Goal: Transaction & Acquisition: Purchase product/service

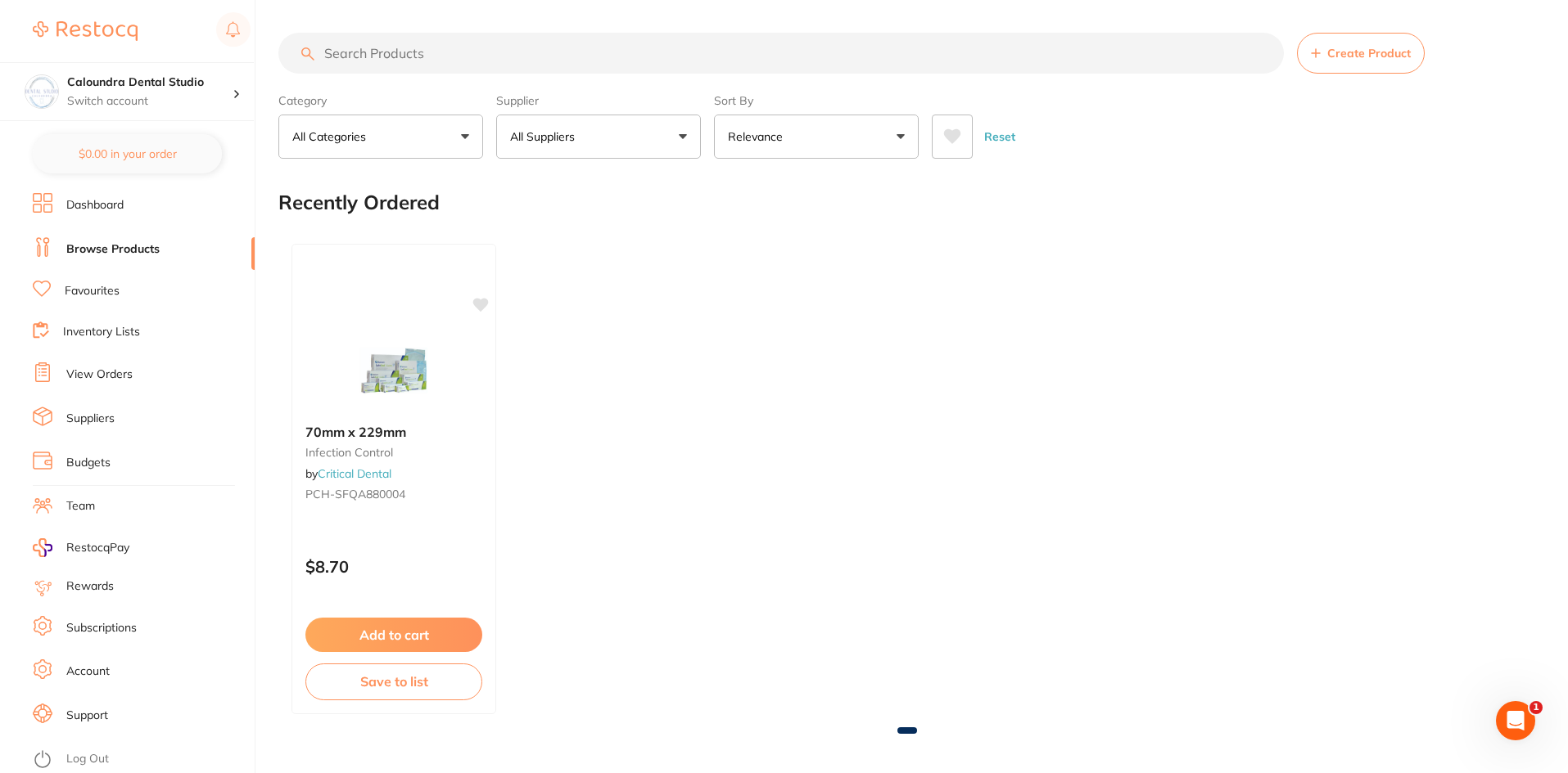
click at [110, 205] on link "Dashboard" at bounding box center [95, 205] width 57 height 16
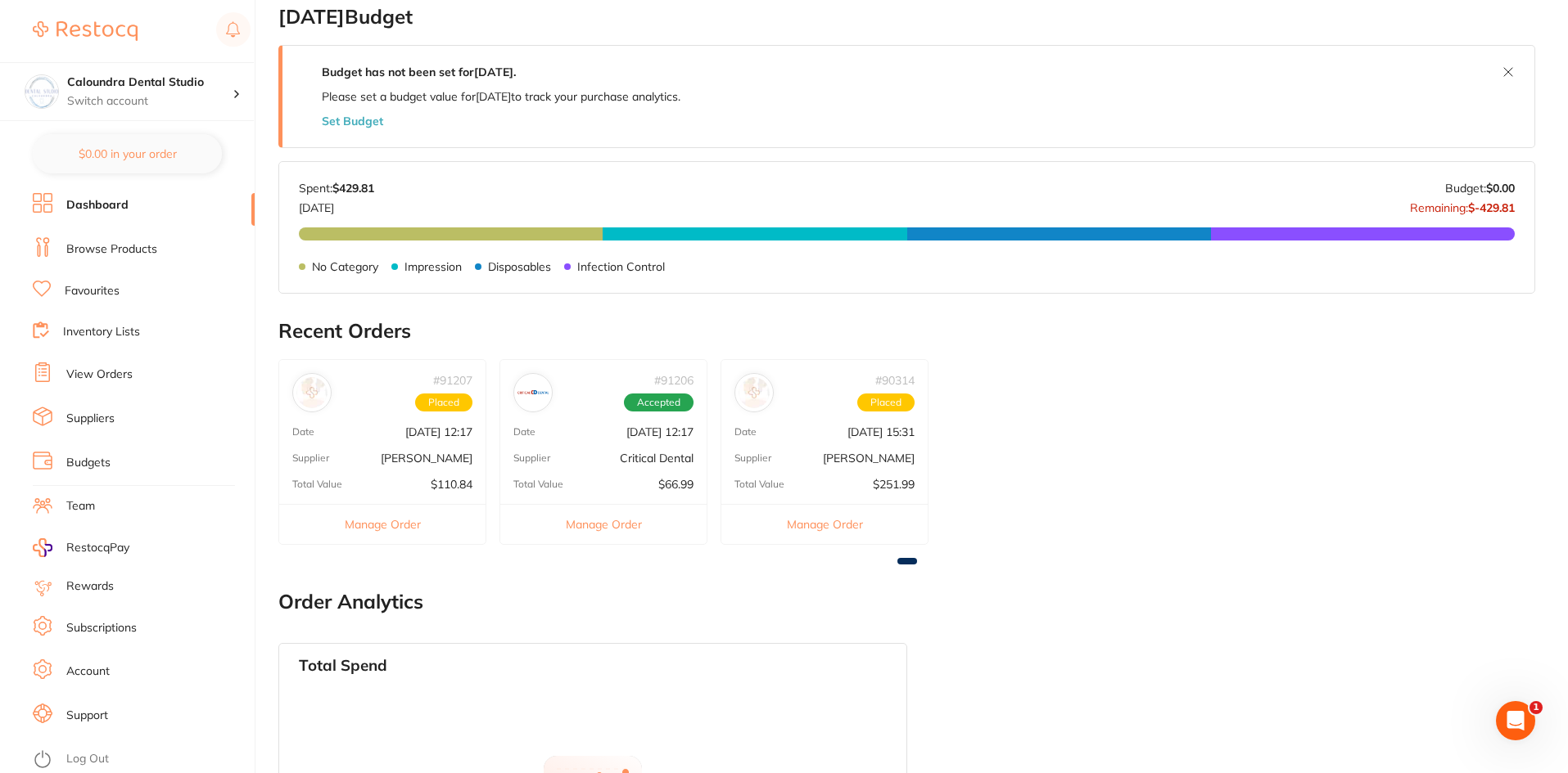
scroll to position [573, 0]
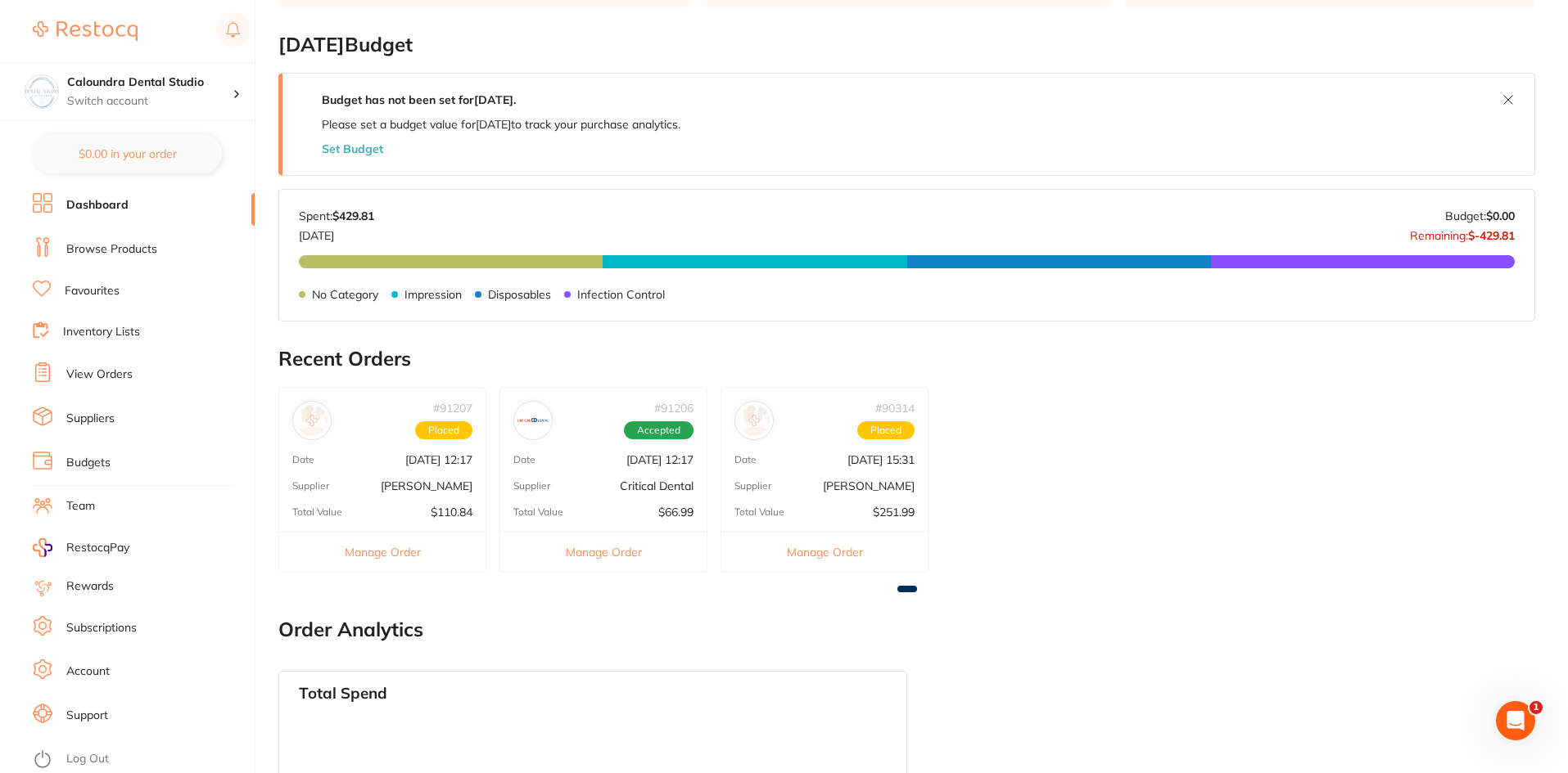
click at [112, 374] on link "View Orders" at bounding box center [100, 374] width 67 height 16
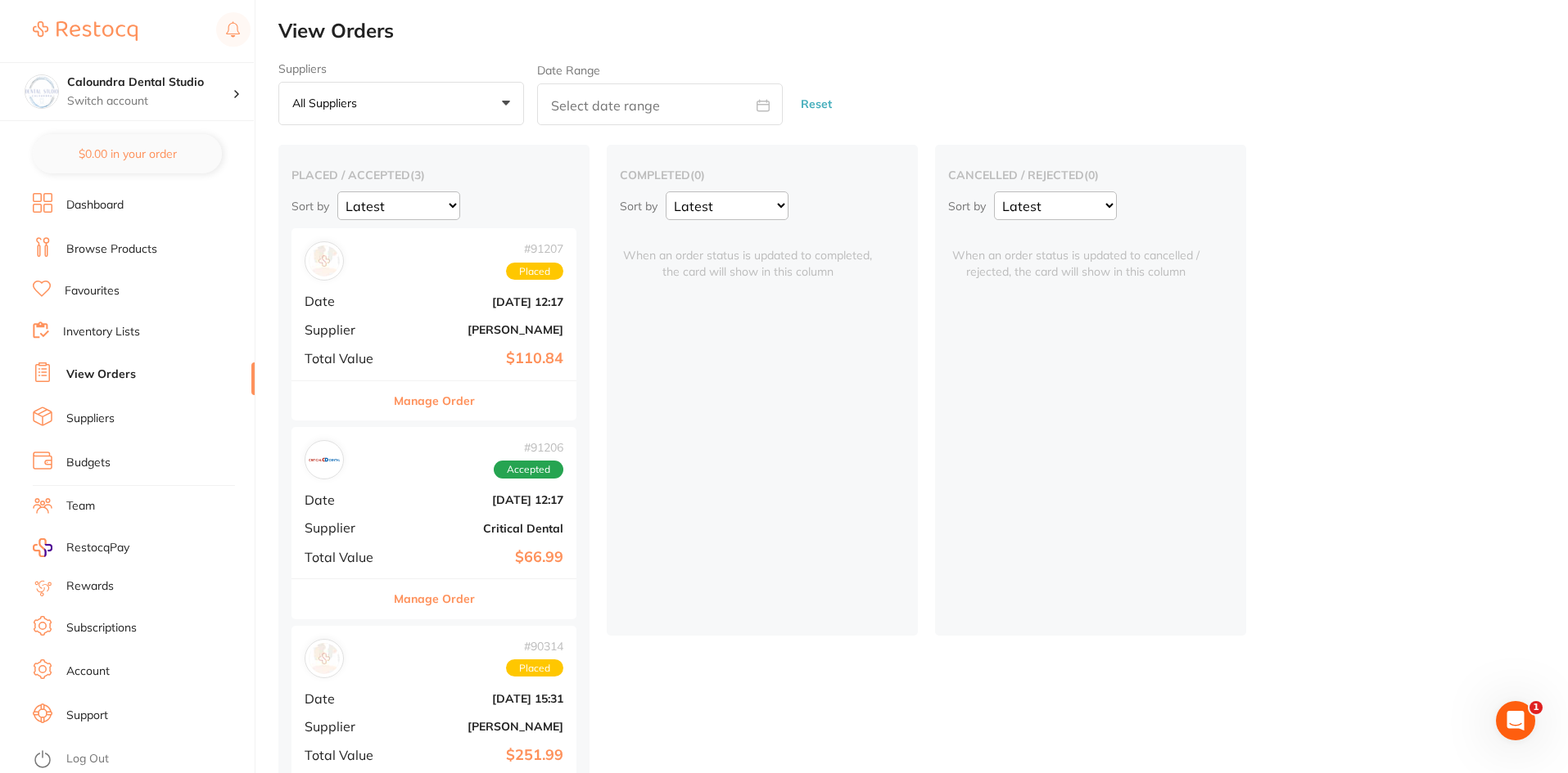
click at [456, 399] on button "Manage Order" at bounding box center [434, 401] width 81 height 39
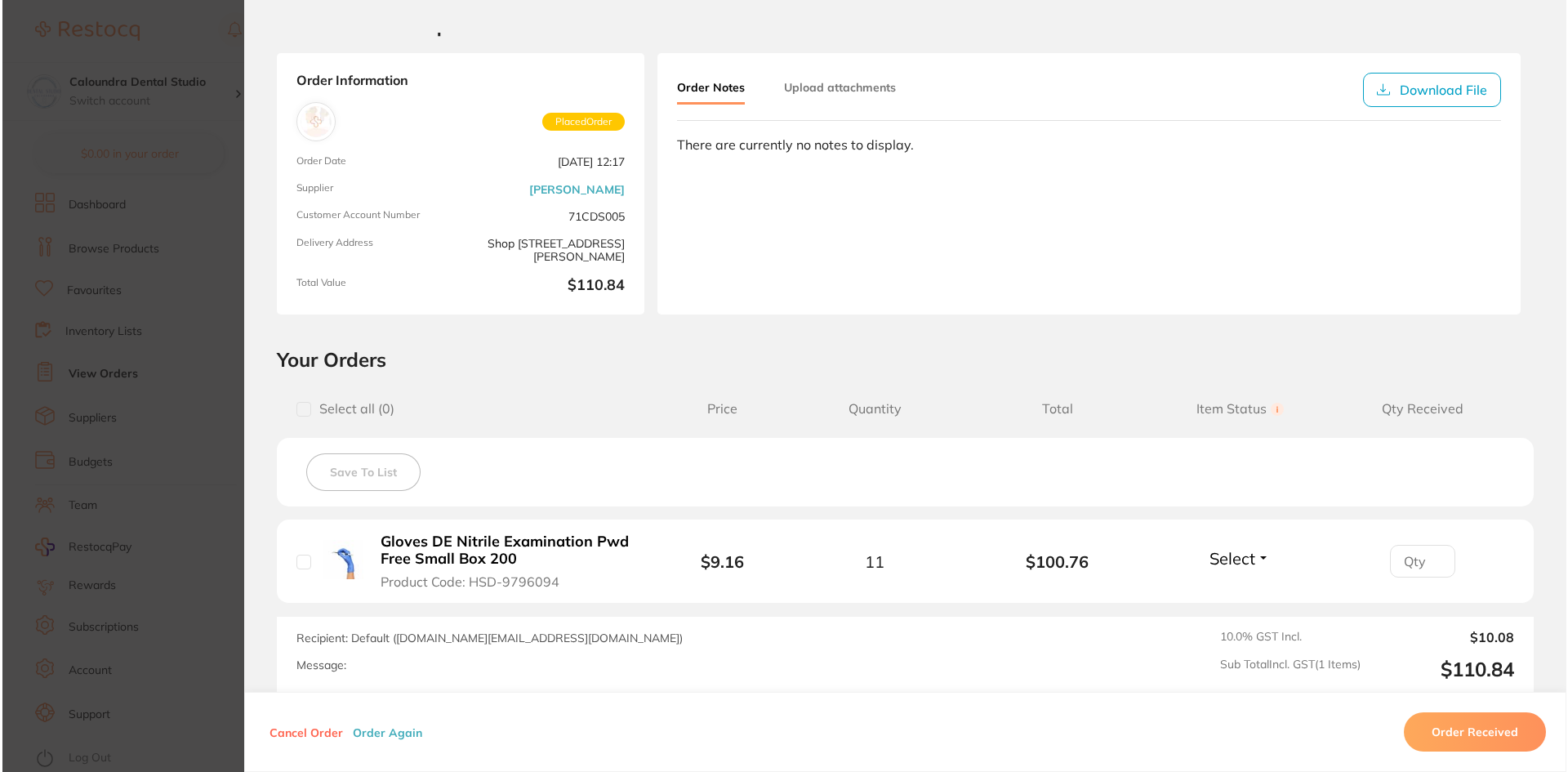
scroll to position [82, 0]
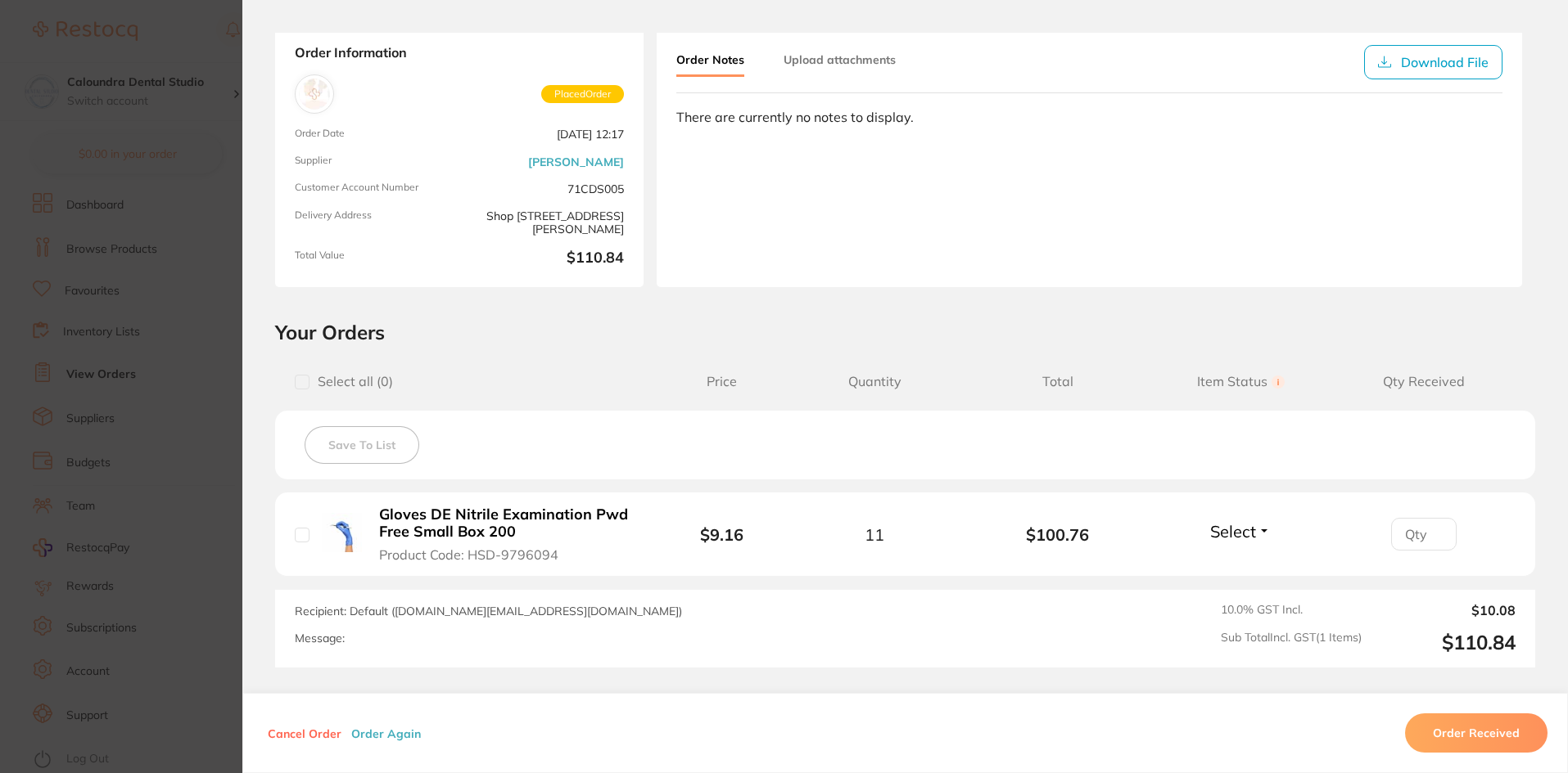
click at [299, 535] on input "checkbox" at bounding box center [302, 535] width 15 height 15
checkbox input "true"
click at [1438, 743] on button "Order Received" at bounding box center [1476, 733] width 142 height 39
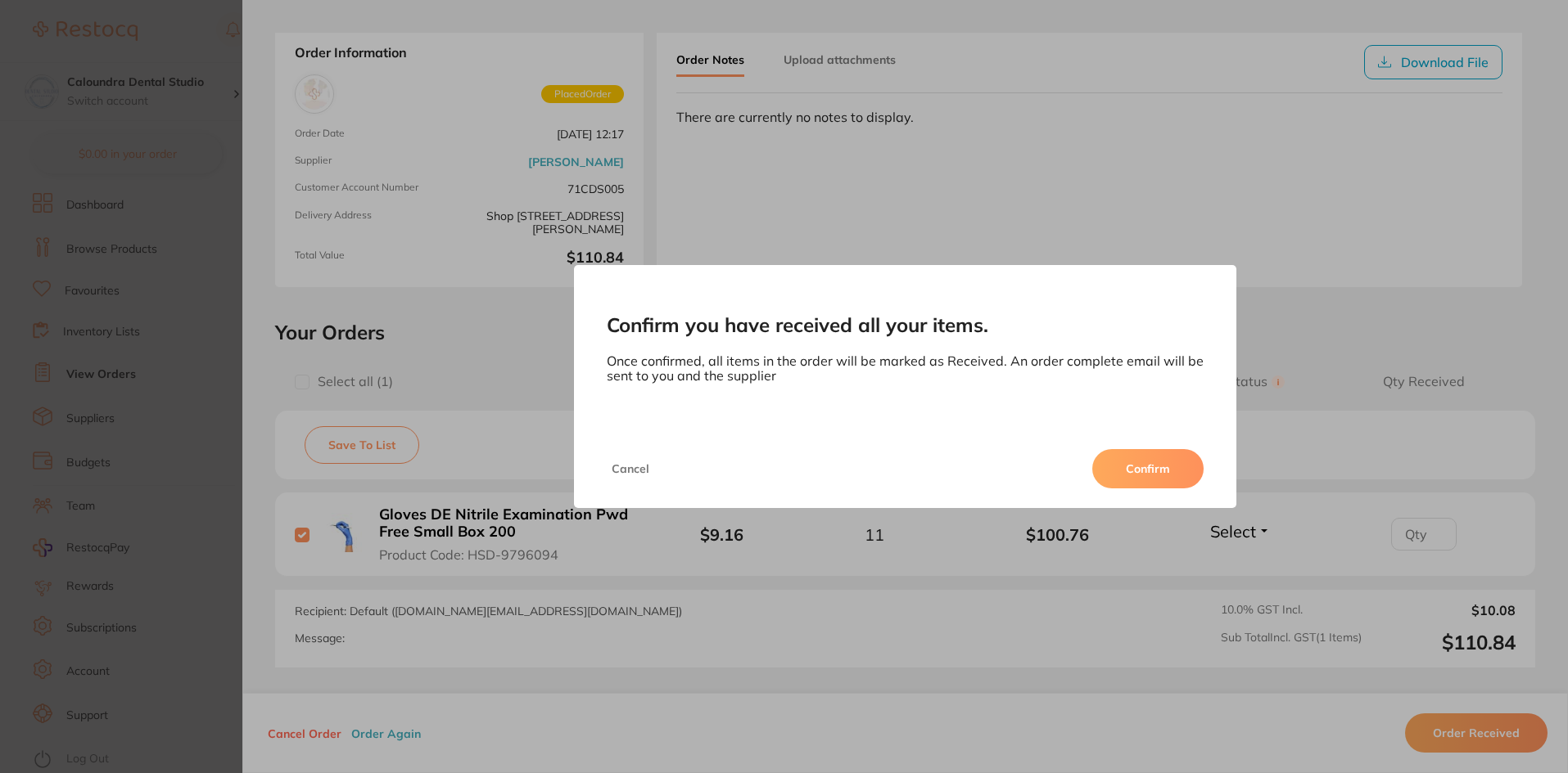
click at [1155, 480] on button "Confirm" at bounding box center [1147, 469] width 111 height 39
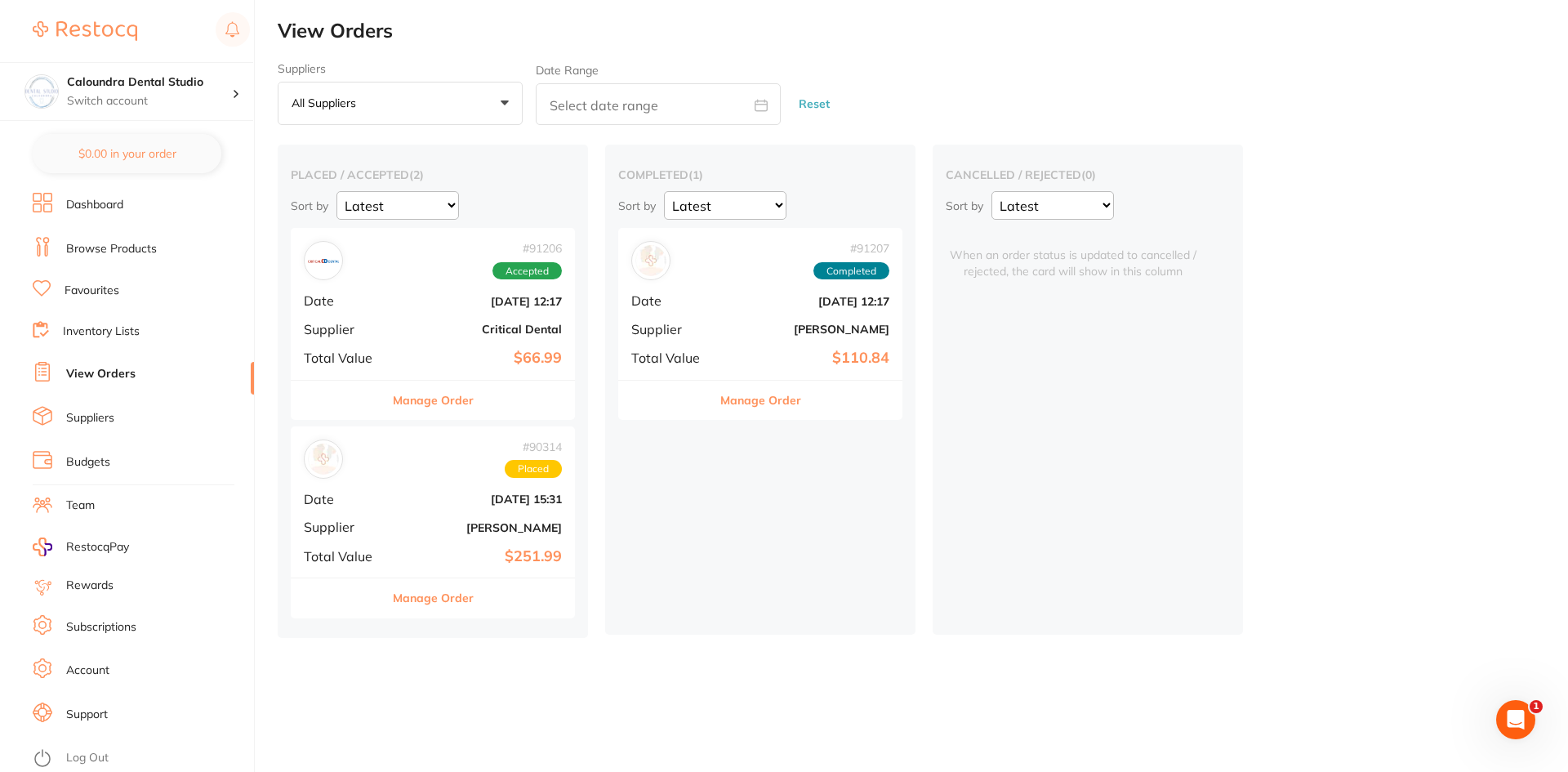
click at [90, 250] on link "Browse Products" at bounding box center [112, 249] width 91 height 16
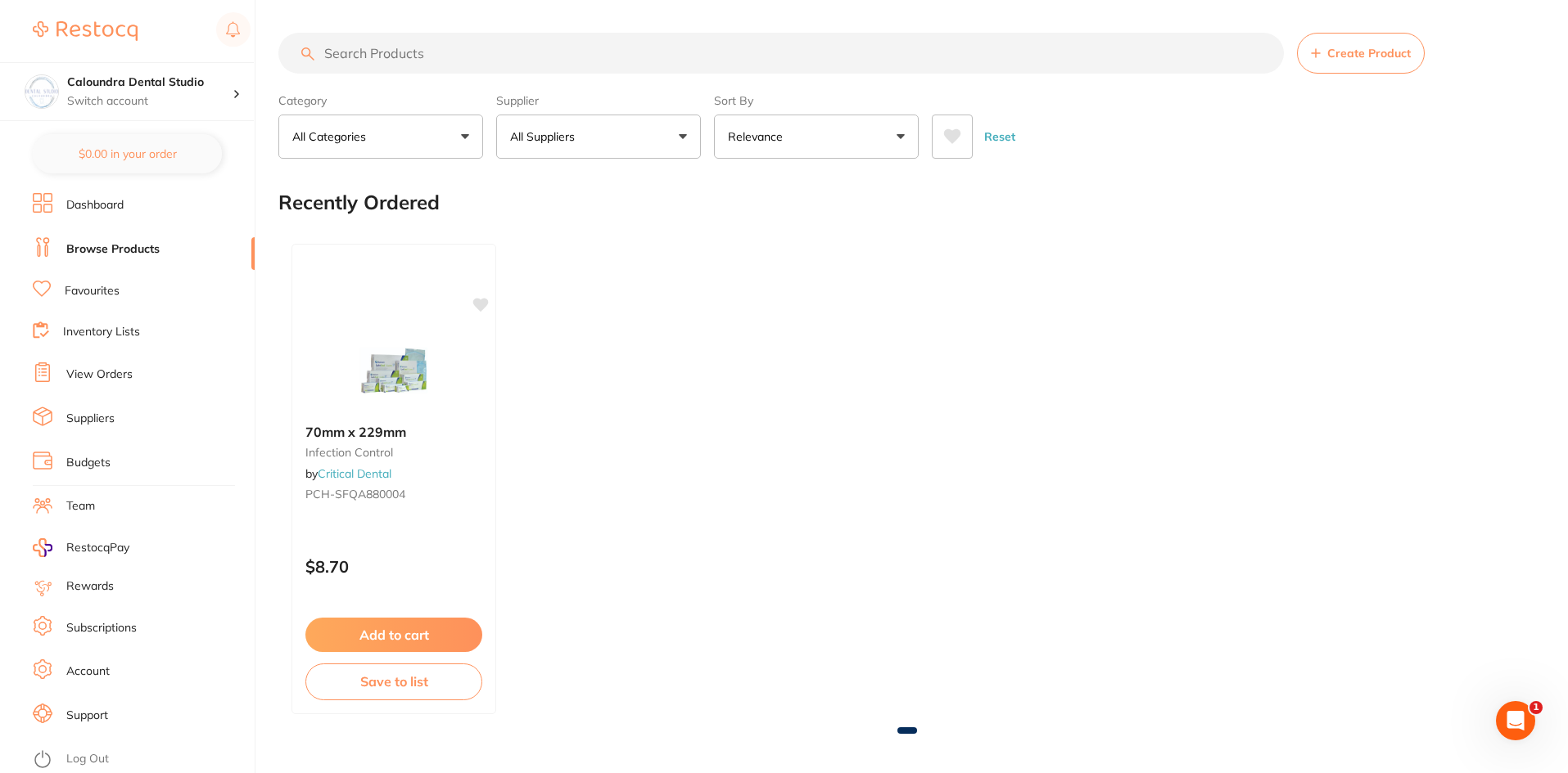
click at [415, 52] on input "search" at bounding box center [781, 53] width 1006 height 41
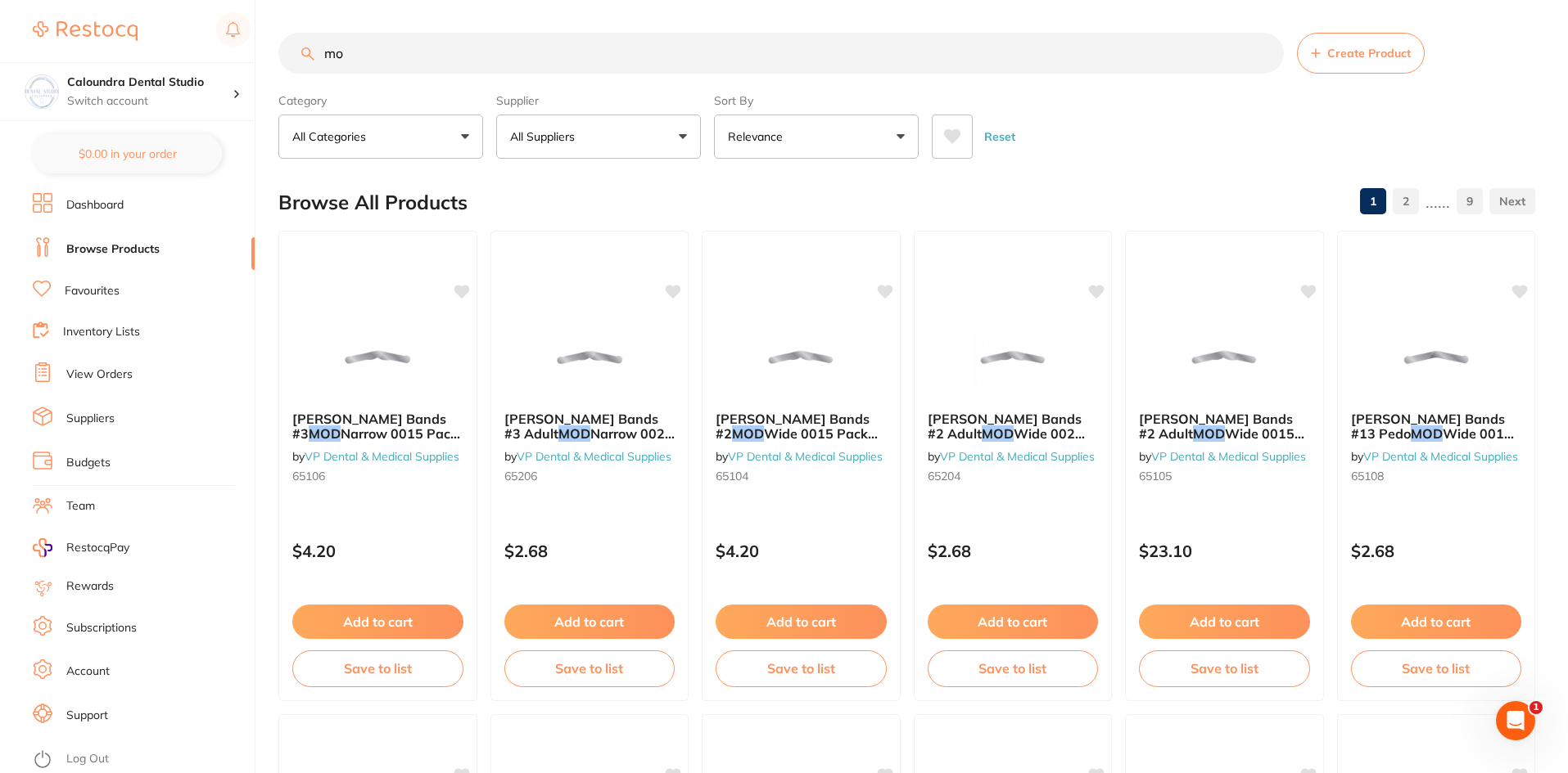
type input "m"
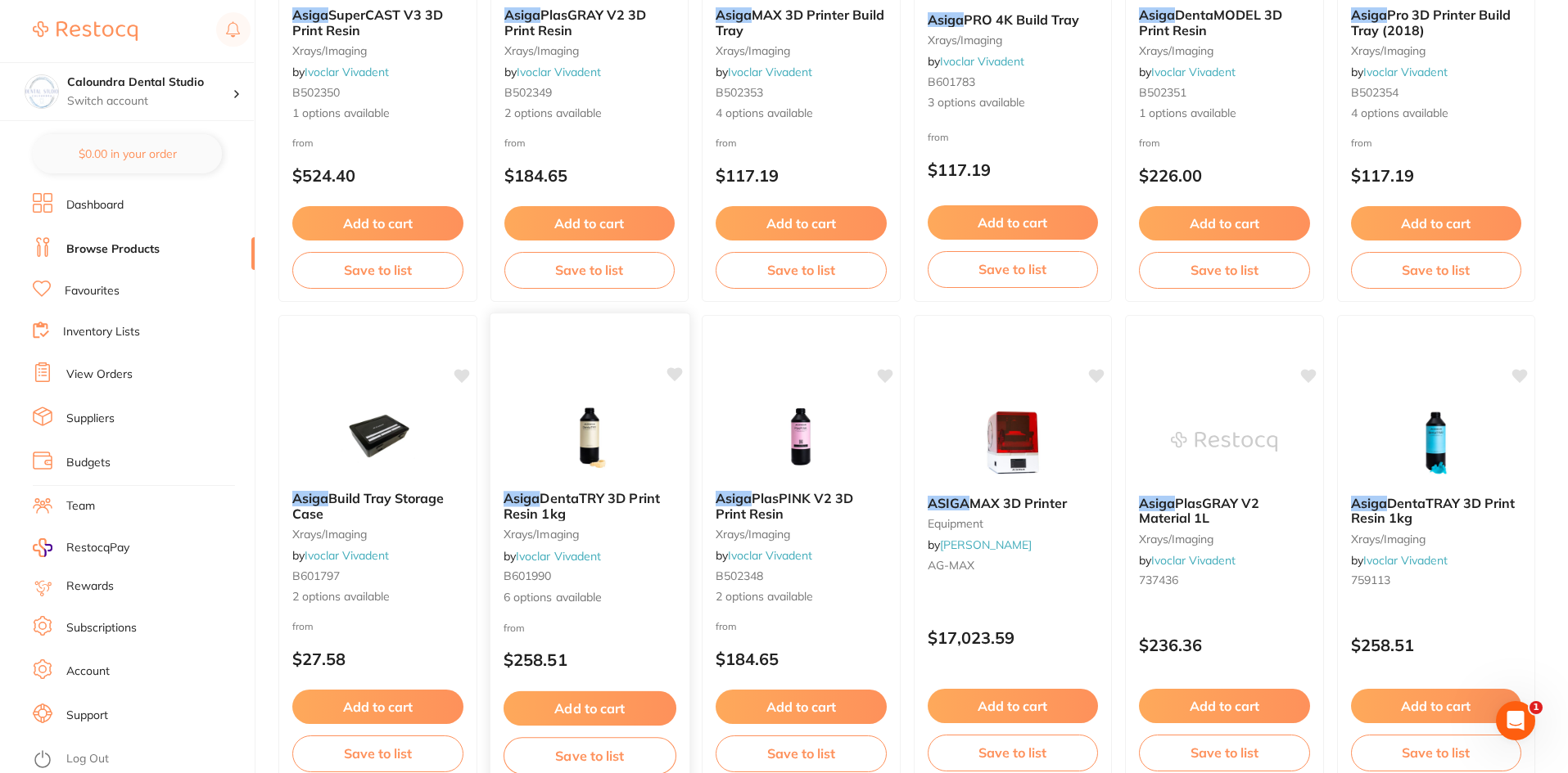
scroll to position [409, 0]
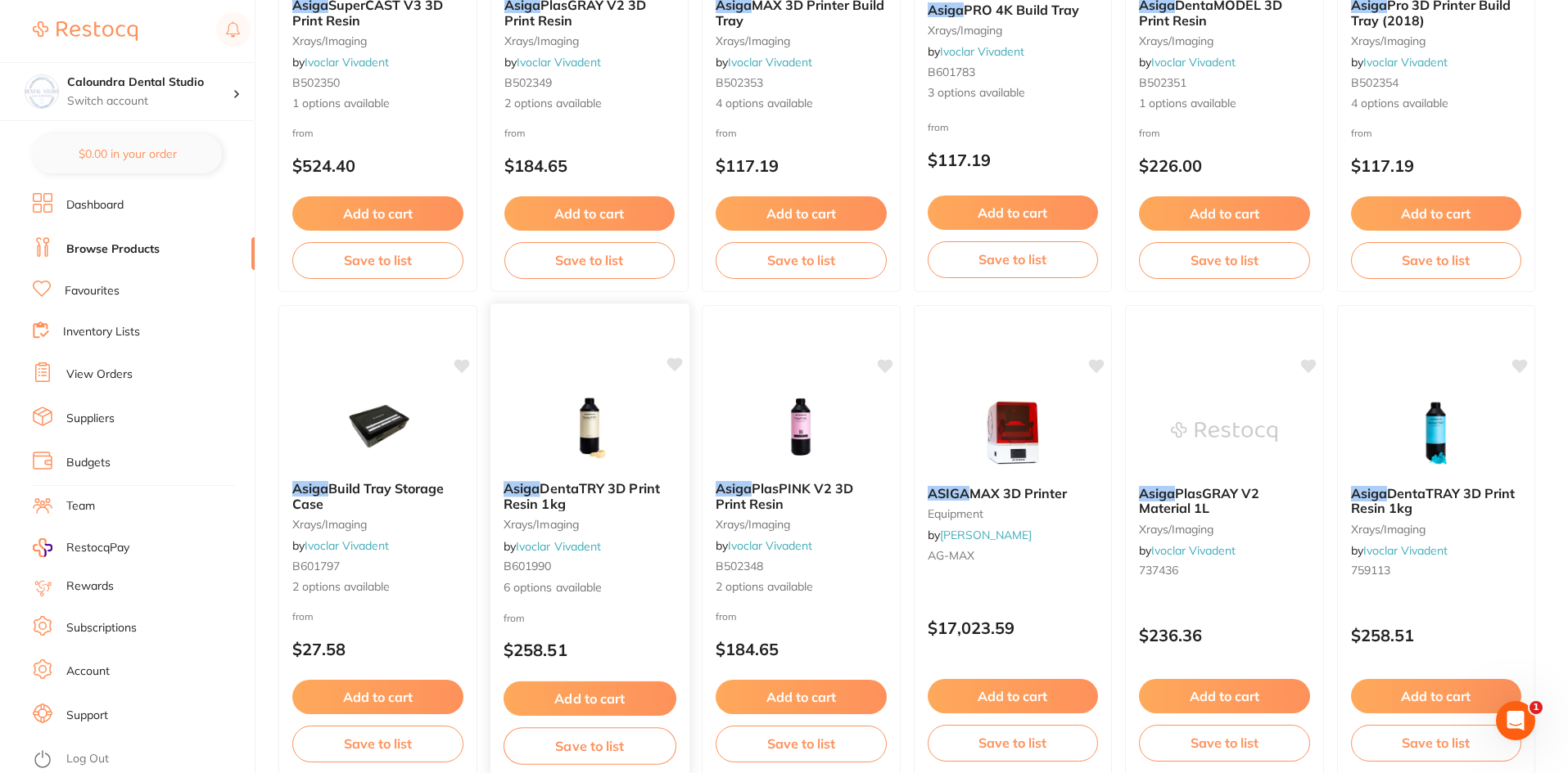
click at [589, 442] on img at bounding box center [589, 426] width 108 height 83
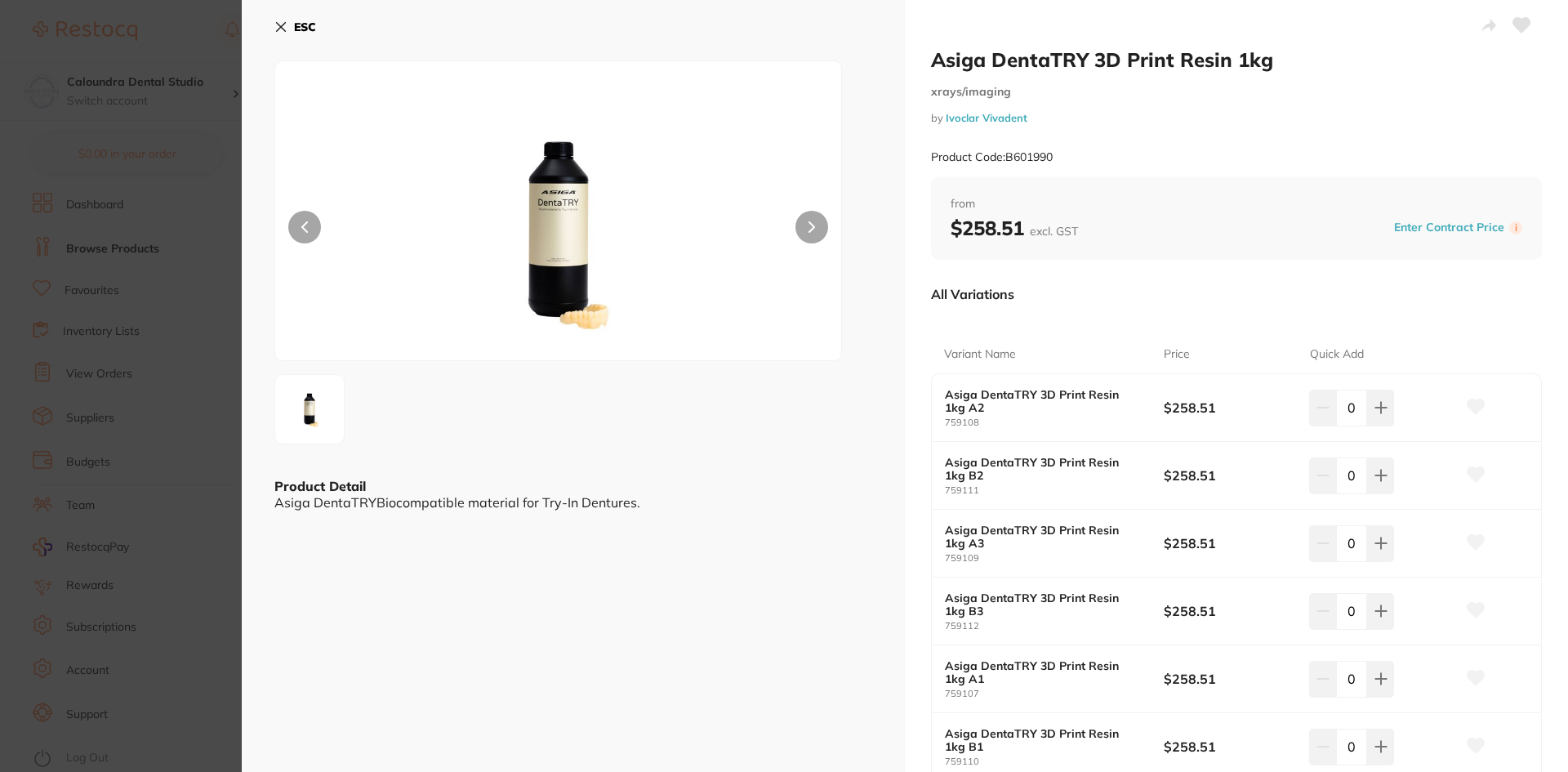
click at [281, 21] on icon at bounding box center [281, 27] width 13 height 13
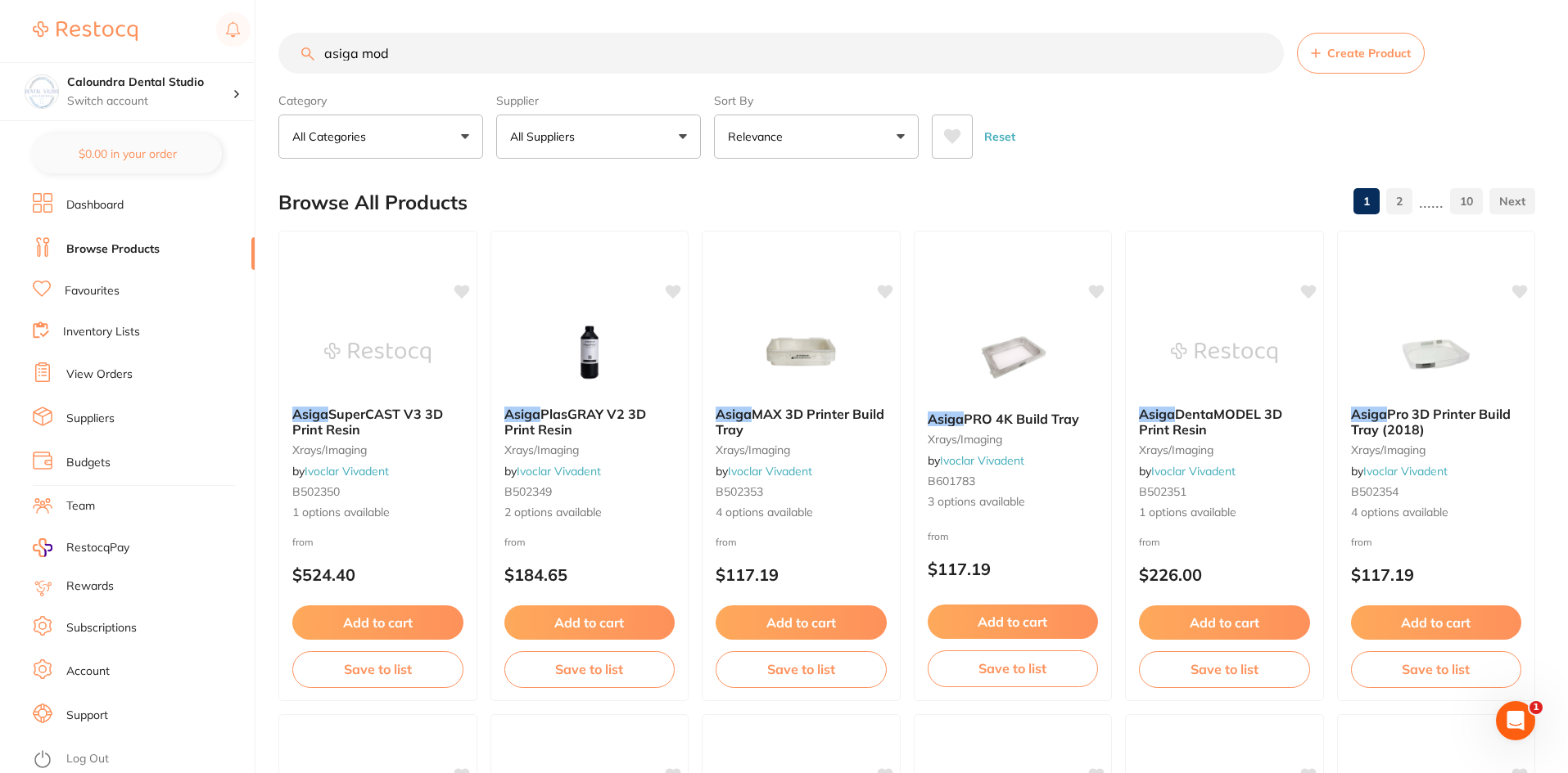
click at [400, 53] on input "asiga mod" at bounding box center [781, 53] width 1006 height 41
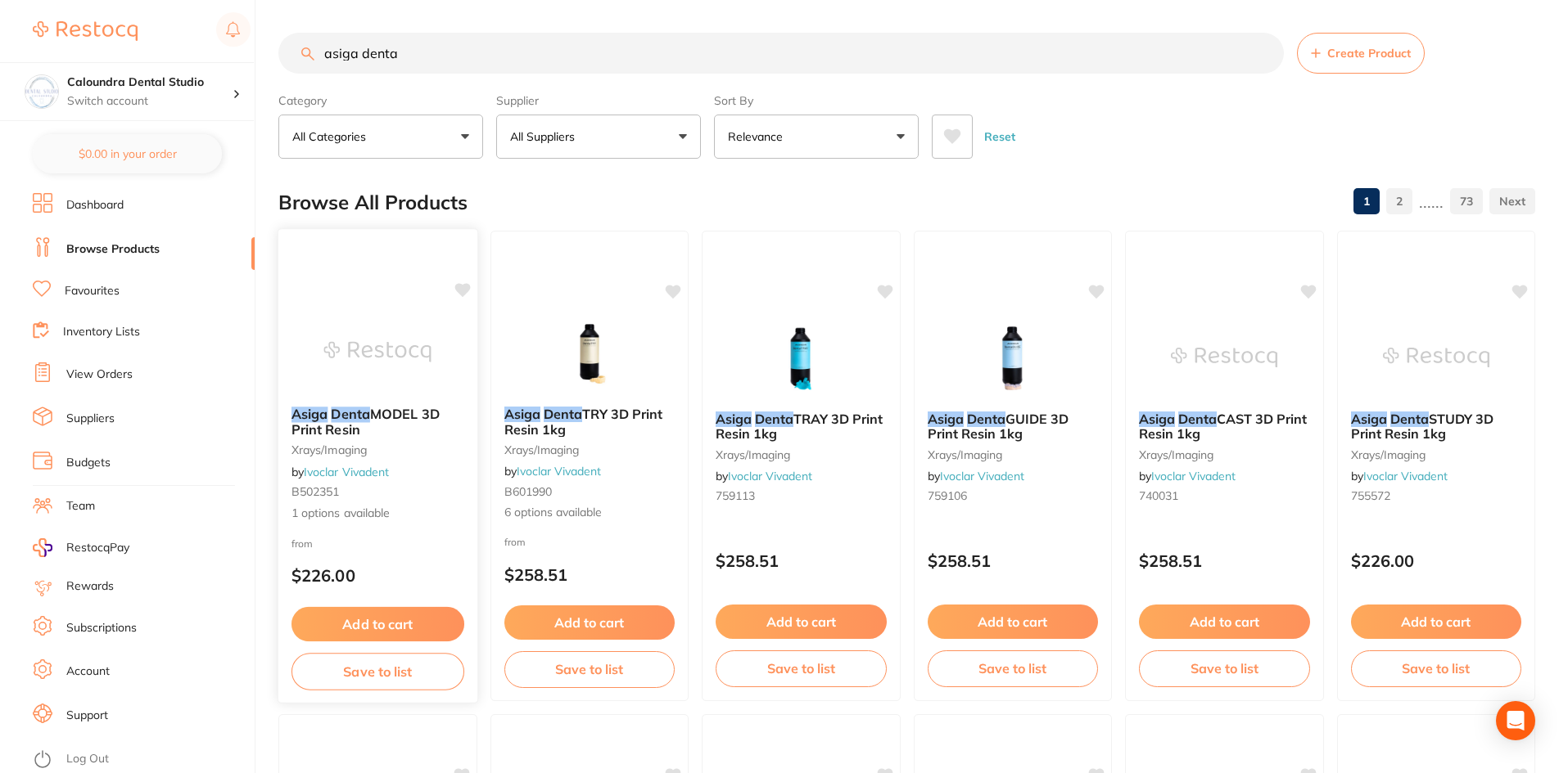
type input "asiga denta"
click at [376, 346] on img at bounding box center [377, 352] width 108 height 83
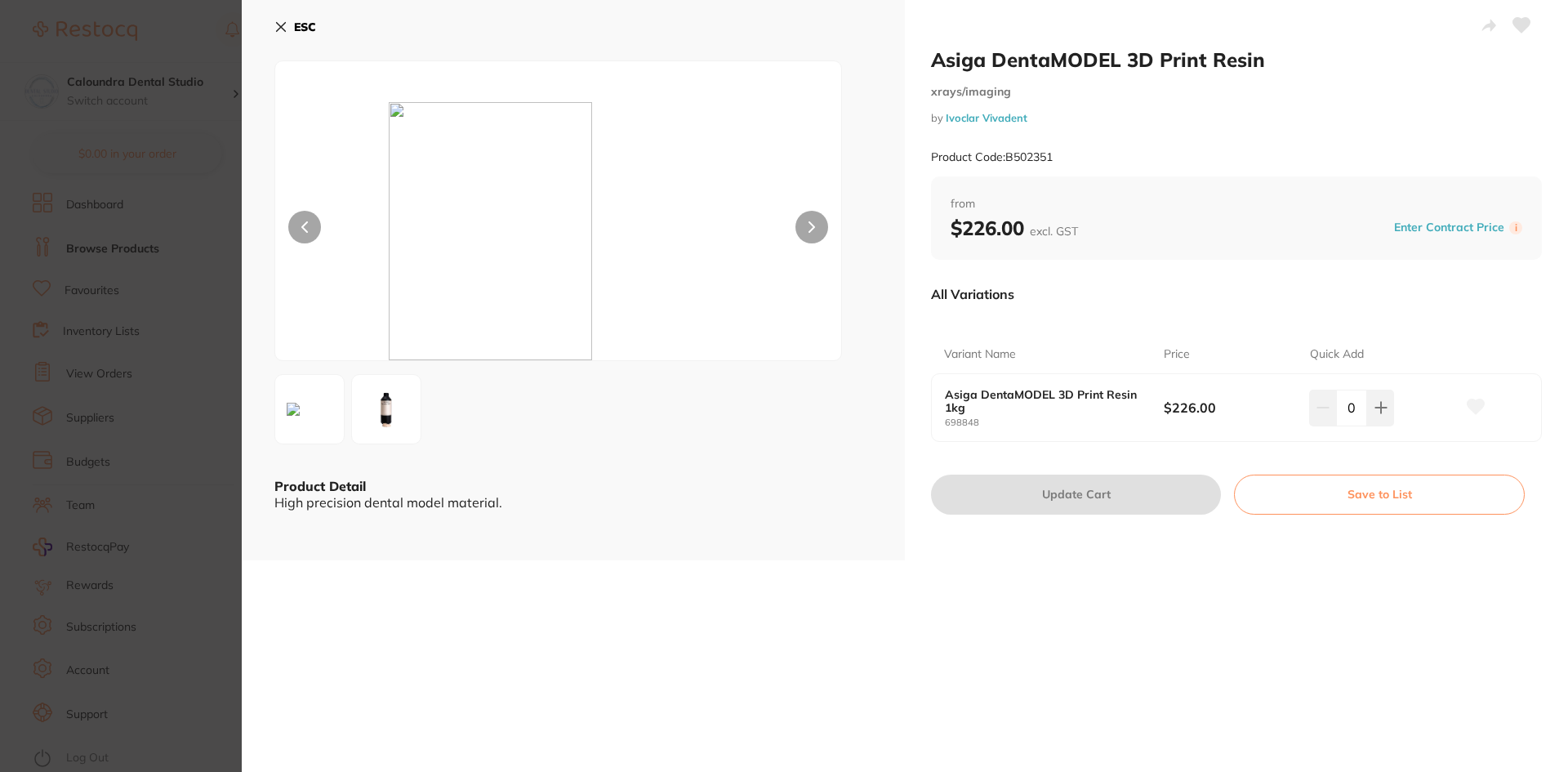
click at [393, 414] on img at bounding box center [386, 410] width 59 height 59
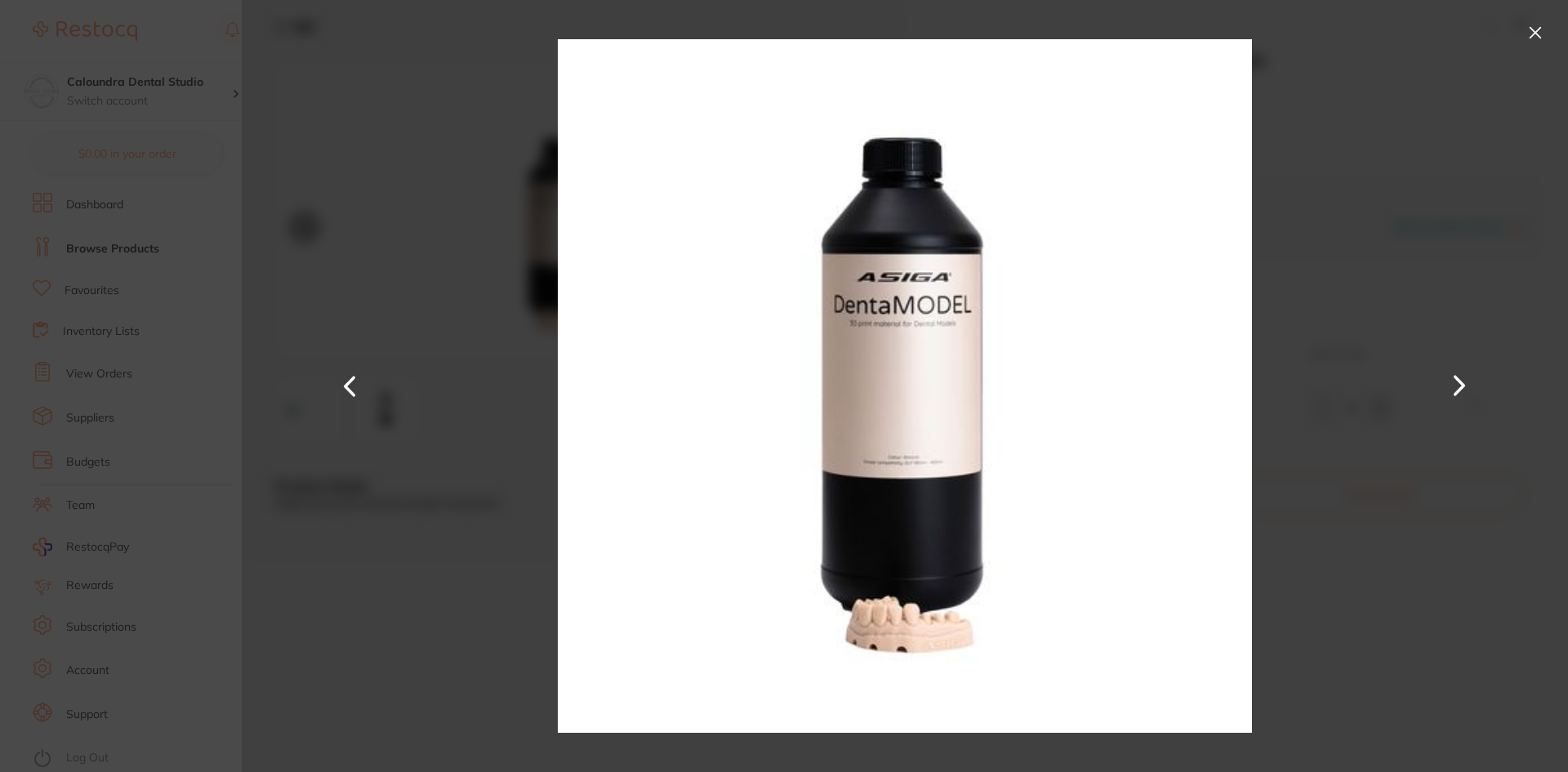
click at [1532, 32] on button at bounding box center [1535, 32] width 26 height 26
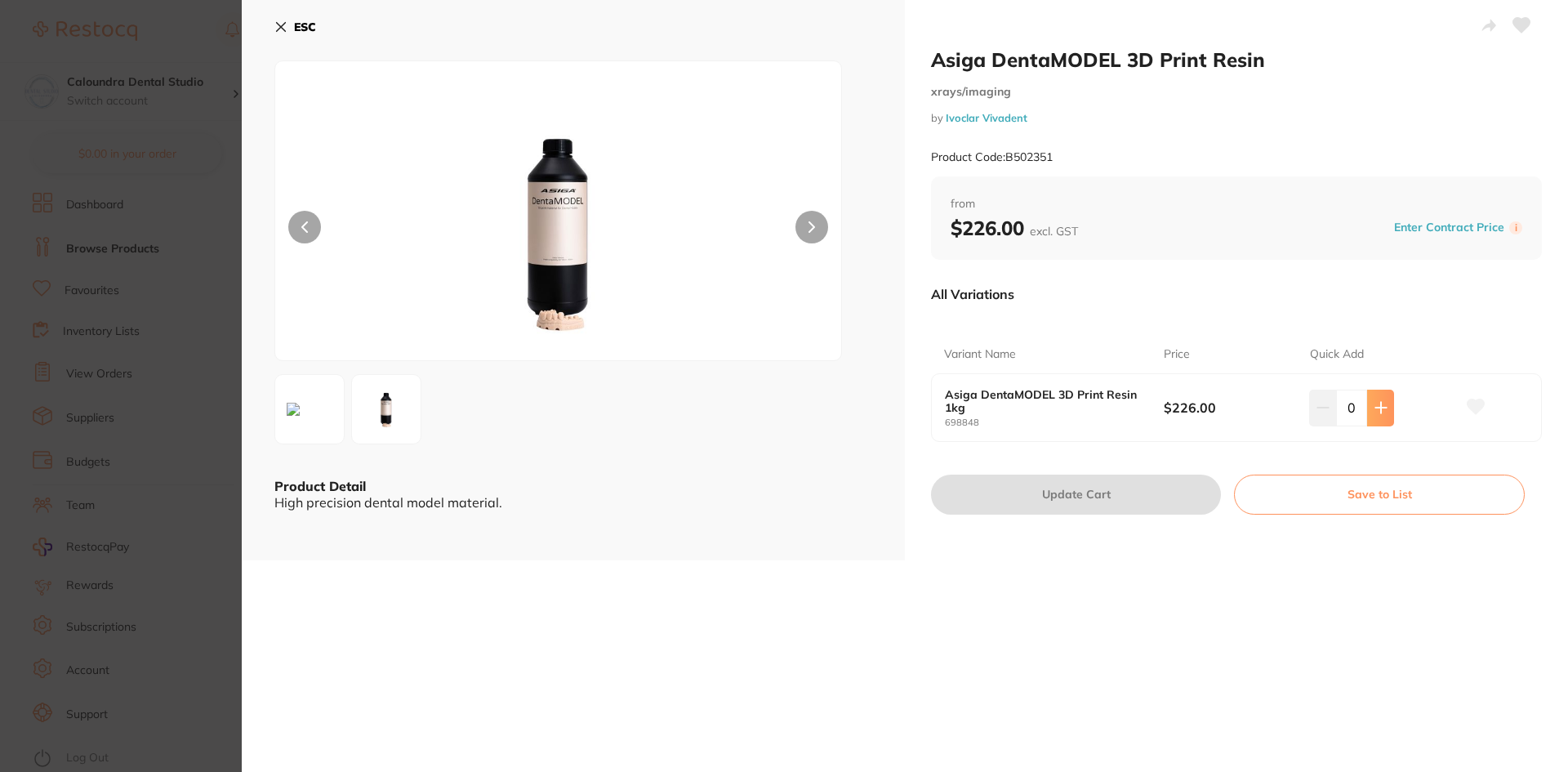
click at [1382, 411] on icon at bounding box center [1381, 408] width 13 height 13
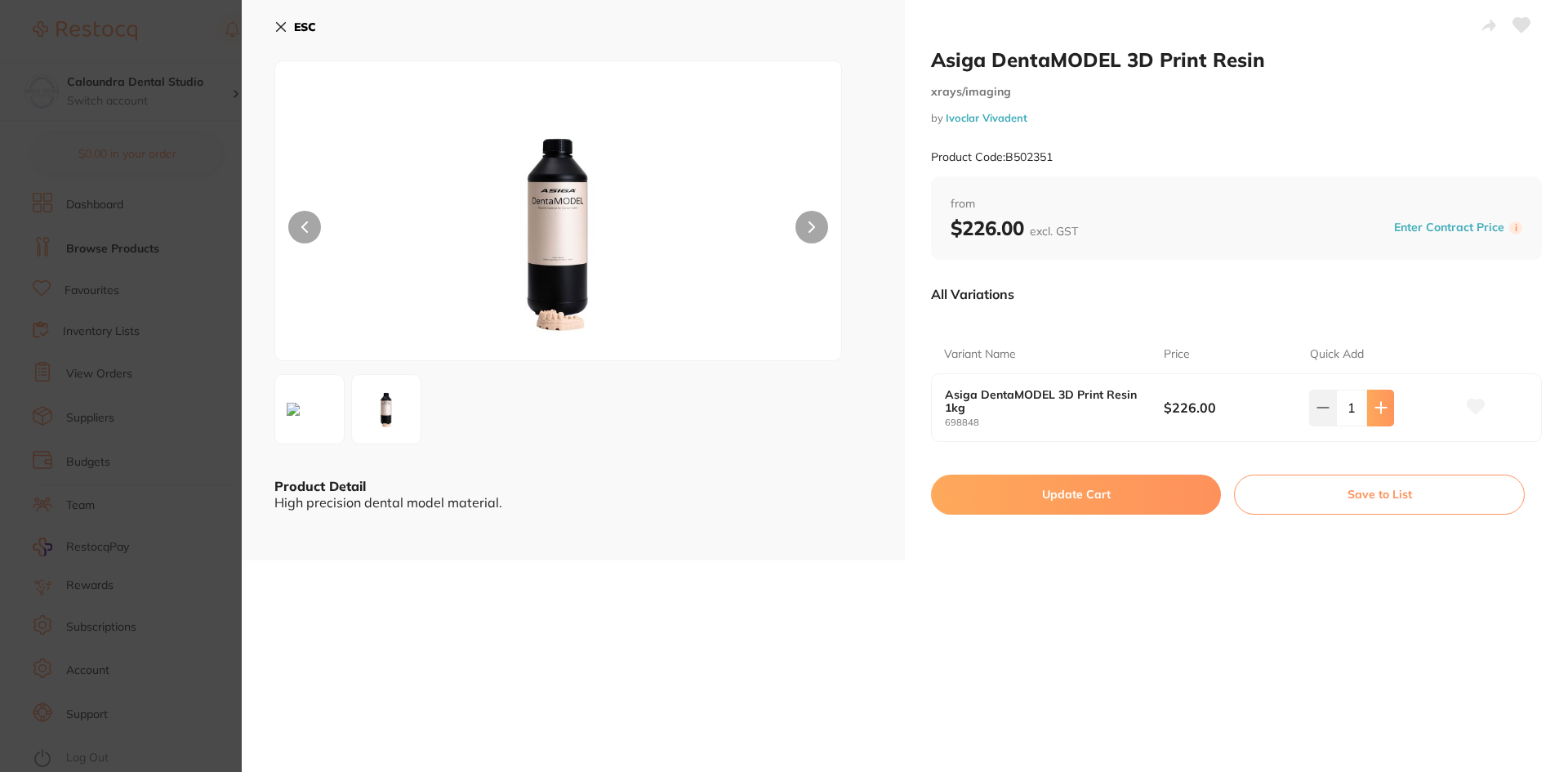
click at [1375, 412] on icon at bounding box center [1381, 408] width 13 height 13
type input "2"
click at [1128, 498] on button "Update Cart" at bounding box center [1076, 495] width 290 height 39
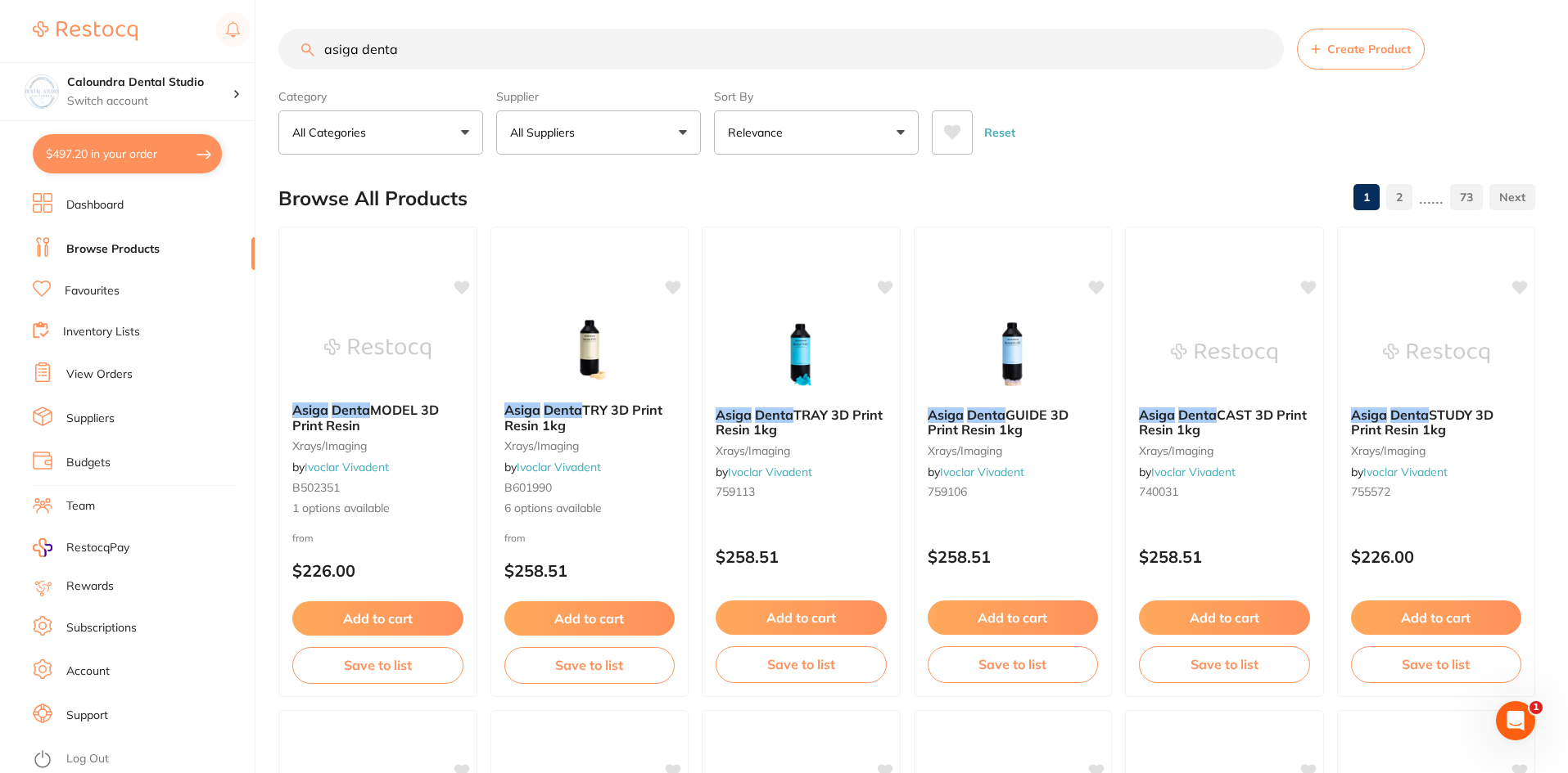
click at [99, 156] on button "$497.20 in your order" at bounding box center [127, 154] width 190 height 39
checkbox input "true"
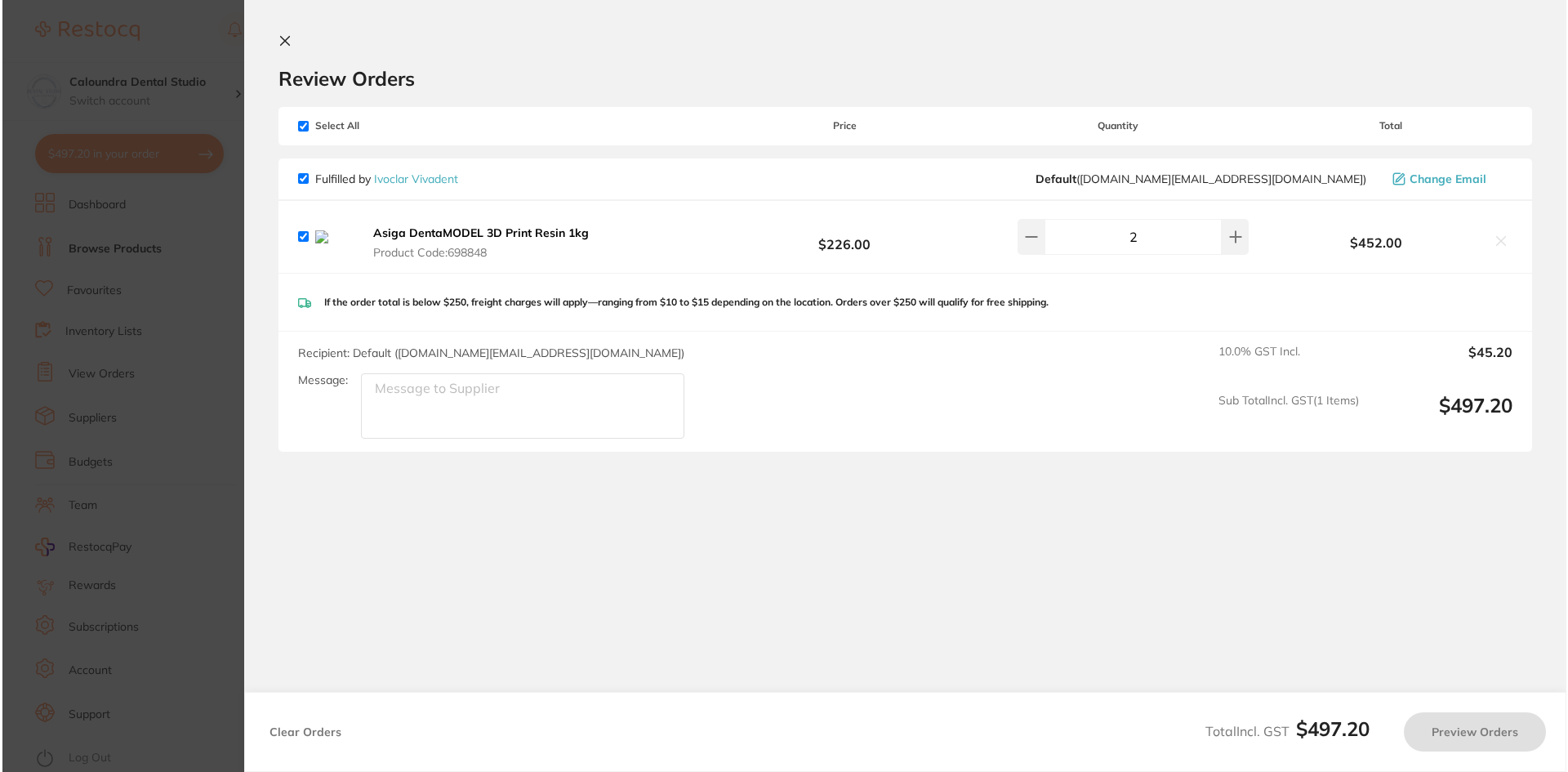
scroll to position [0, 0]
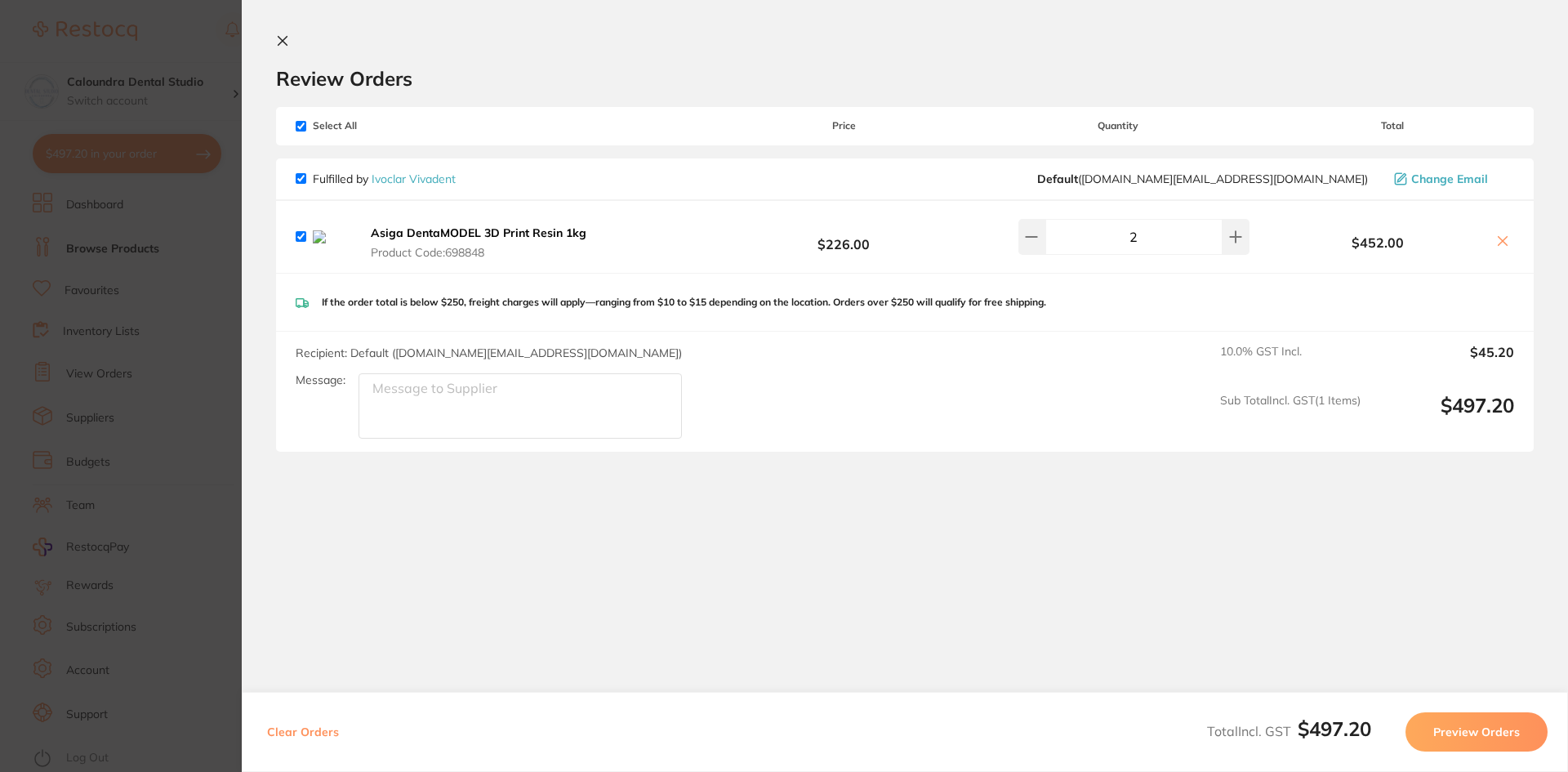
drag, startPoint x: 284, startPoint y: 36, endPoint x: 372, endPoint y: 70, distance: 94.3
click at [283, 36] on icon at bounding box center [282, 41] width 13 height 13
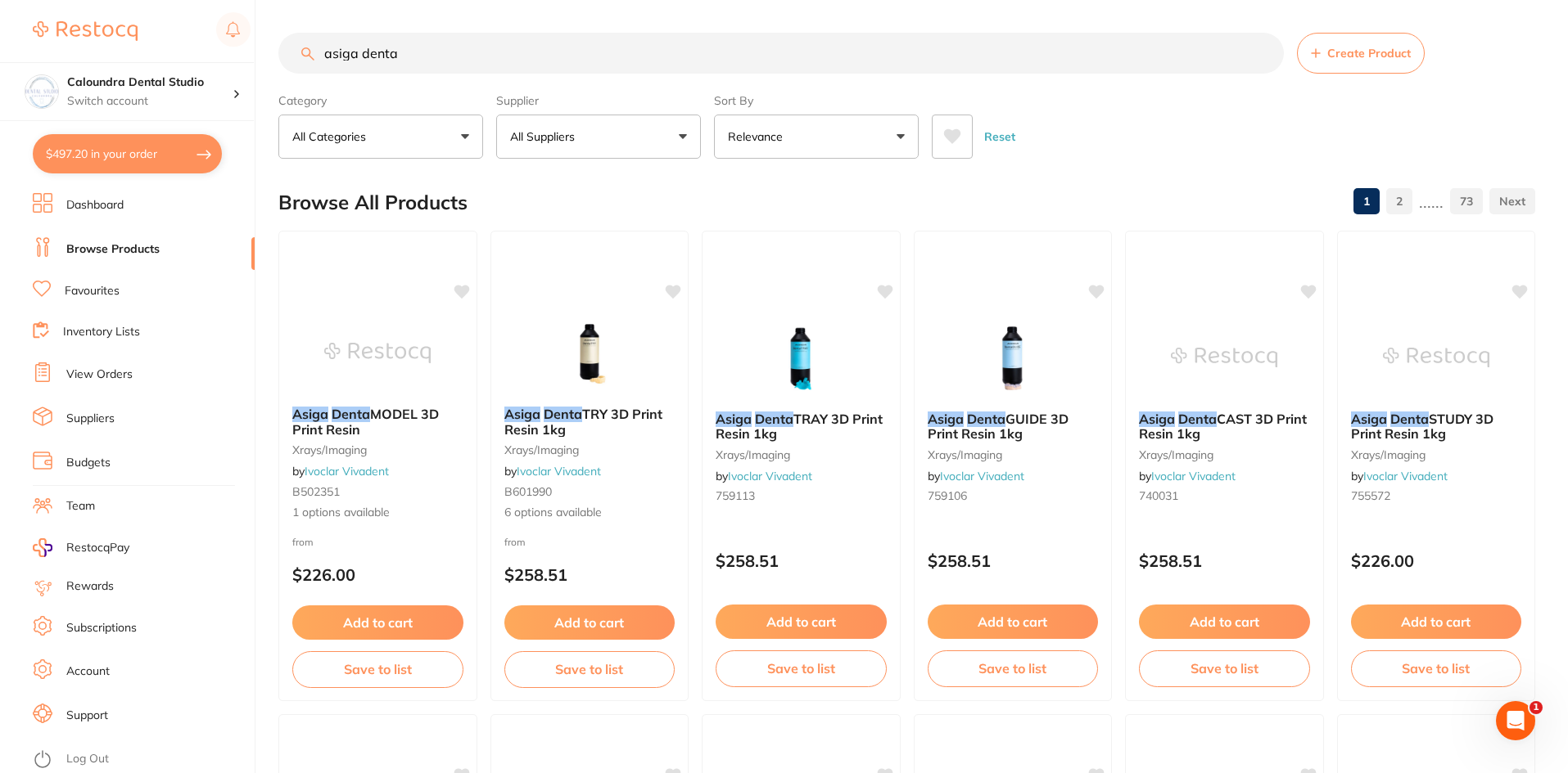
click at [562, 128] on button "All Suppliers" at bounding box center [599, 137] width 205 height 44
type input "hen"
click at [588, 271] on p "[PERSON_NAME]" at bounding box center [608, 278] width 106 height 15
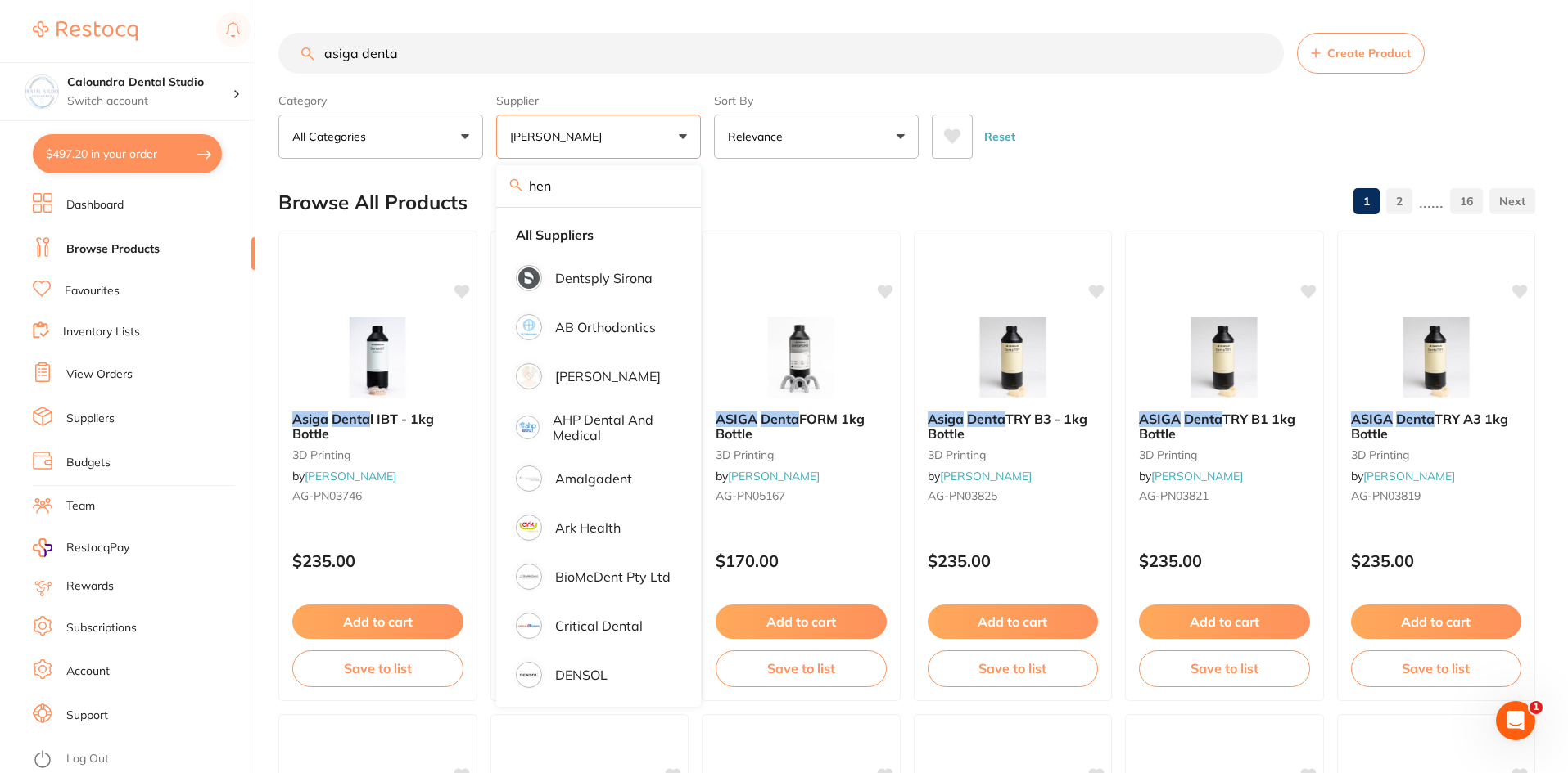
click at [1065, 206] on div "Browse All Products 1 2 ...... 16" at bounding box center [907, 203] width 1257 height 55
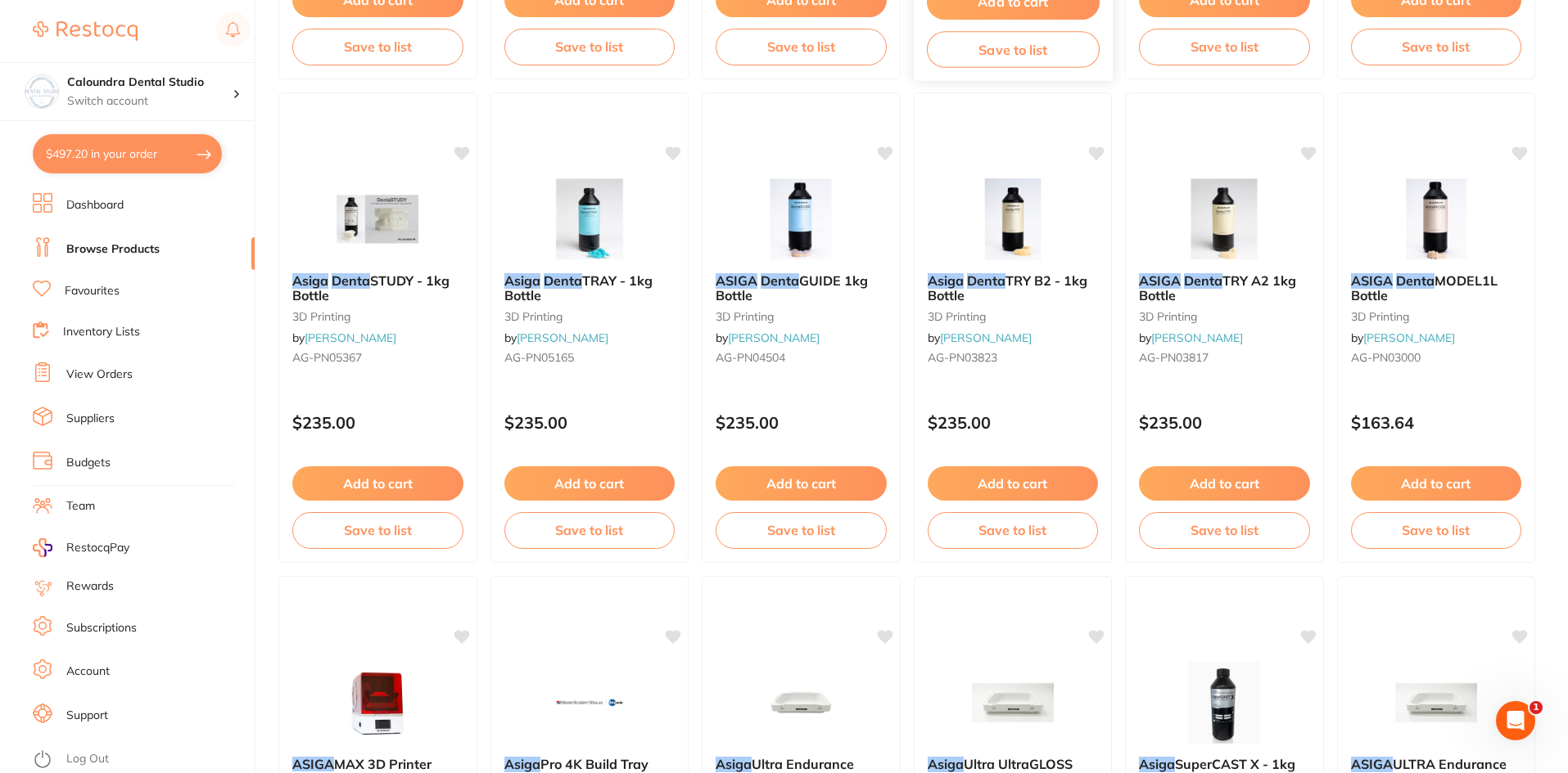
scroll to position [655, 0]
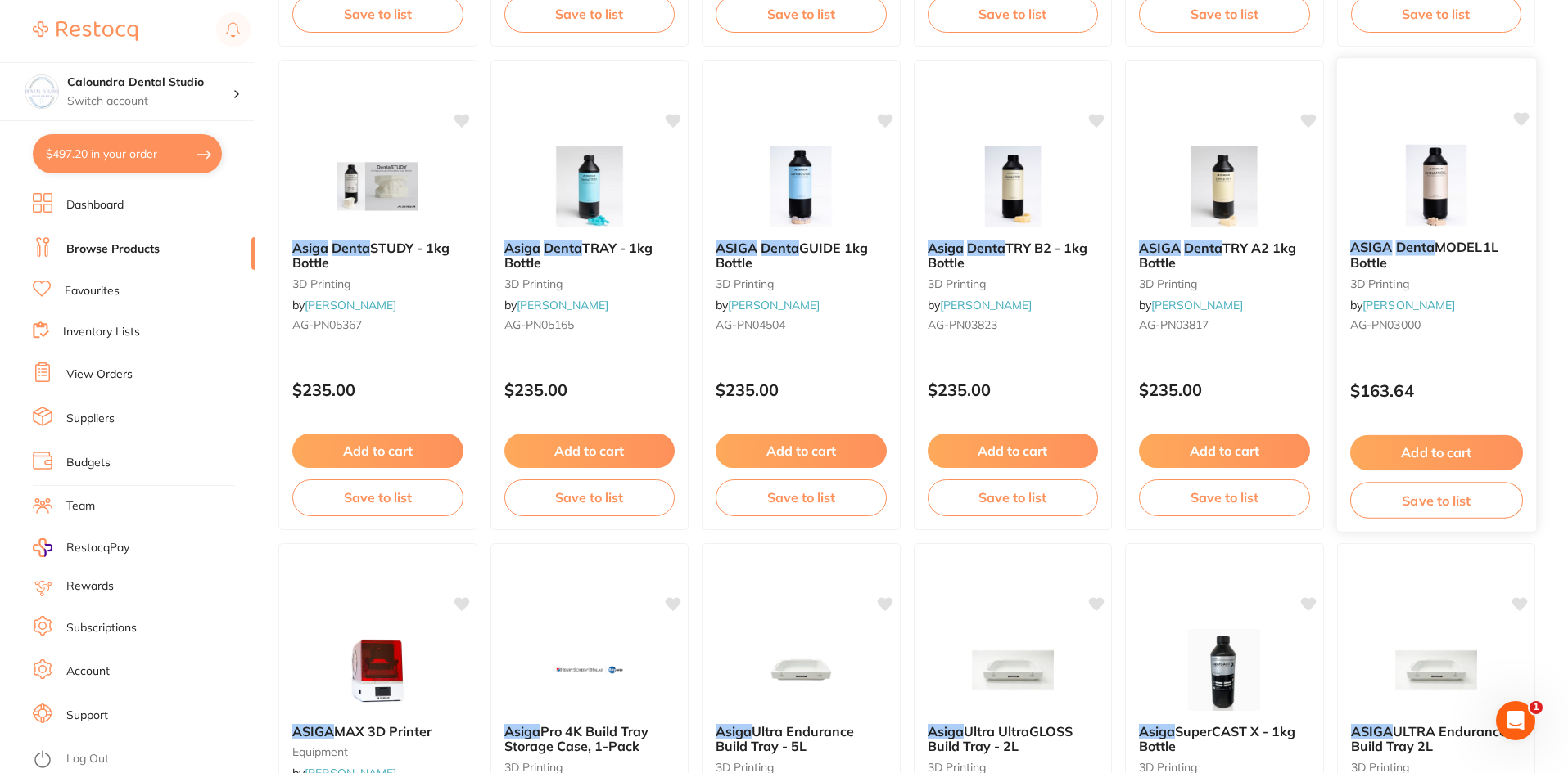
click at [1425, 254] on em "Denta" at bounding box center [1414, 247] width 38 height 16
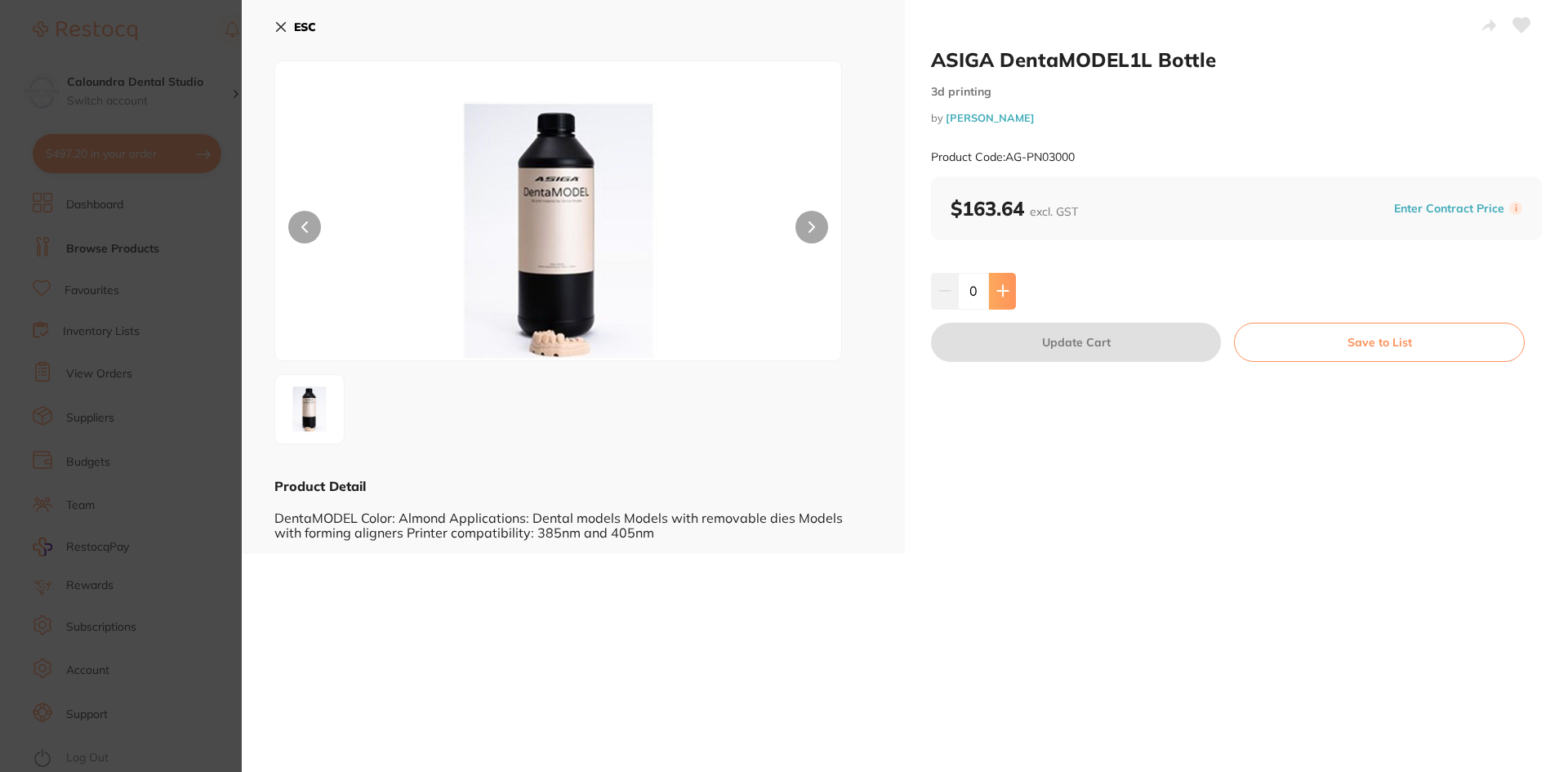
click at [999, 288] on icon at bounding box center [1002, 290] width 13 height 13
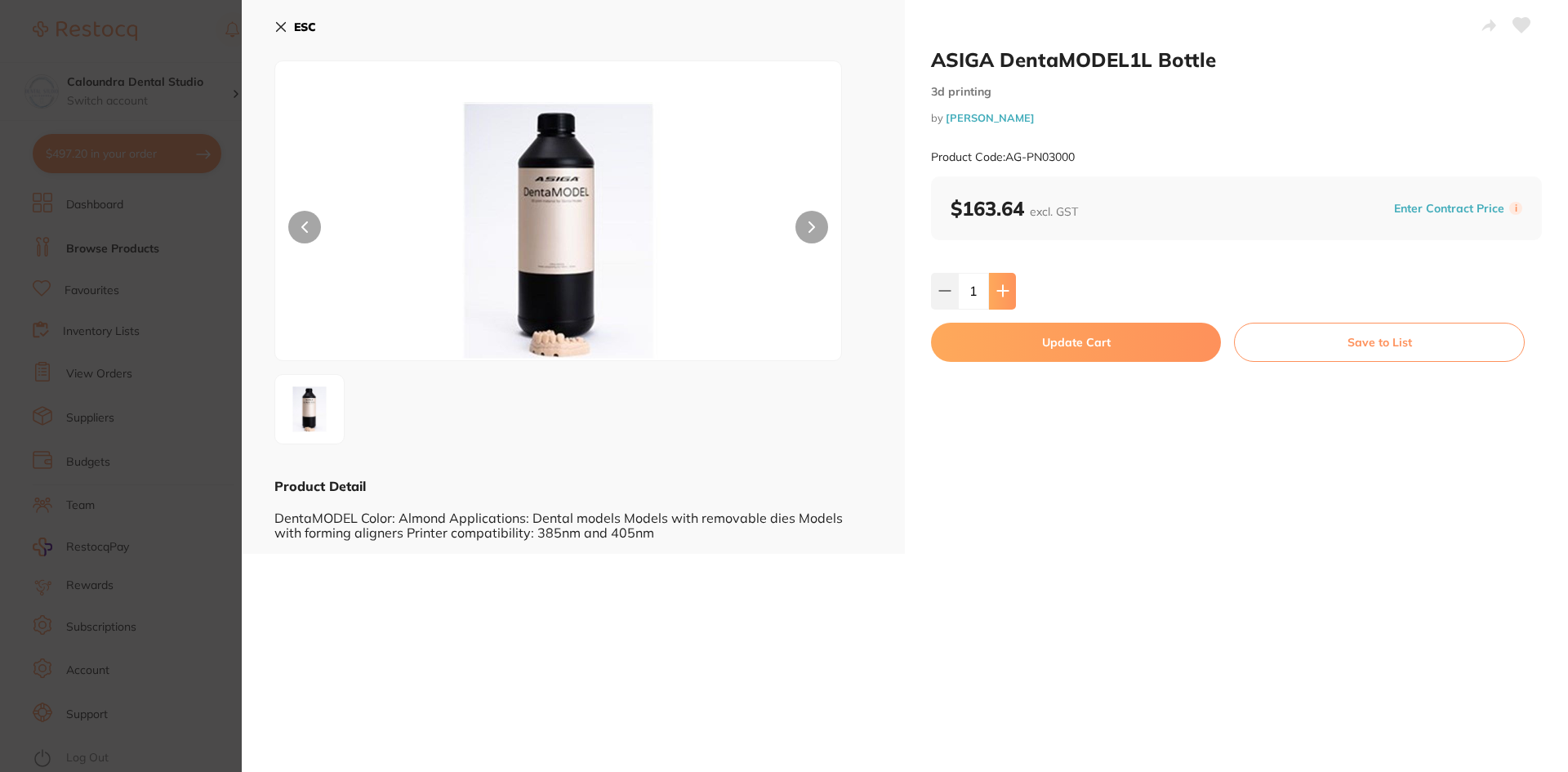
click at [1006, 295] on icon at bounding box center [1002, 290] width 13 height 13
type input "2"
click at [1397, 348] on button "Save to List" at bounding box center [1380, 342] width 291 height 39
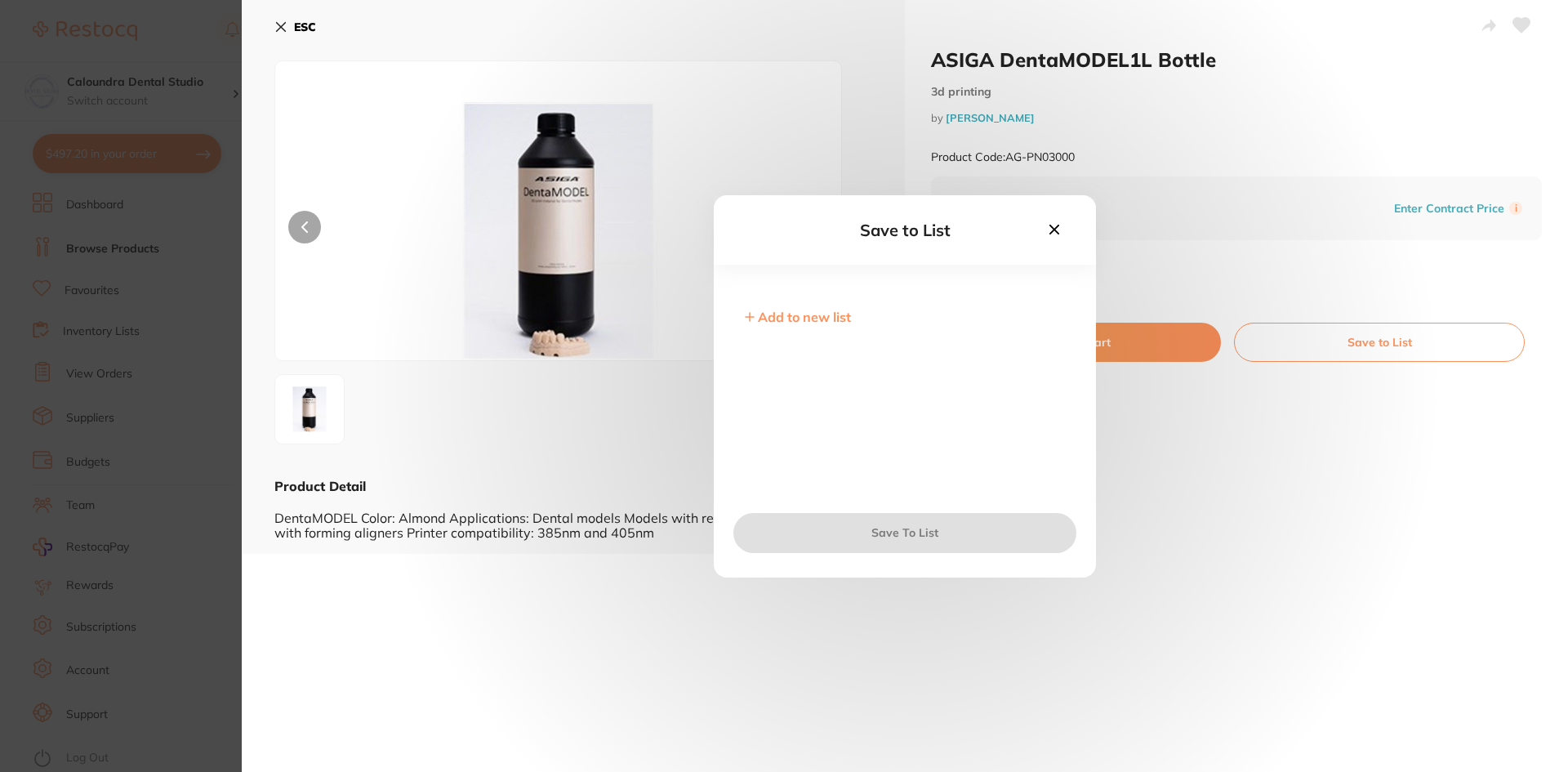
click at [1056, 229] on icon at bounding box center [1054, 228] width 10 height 10
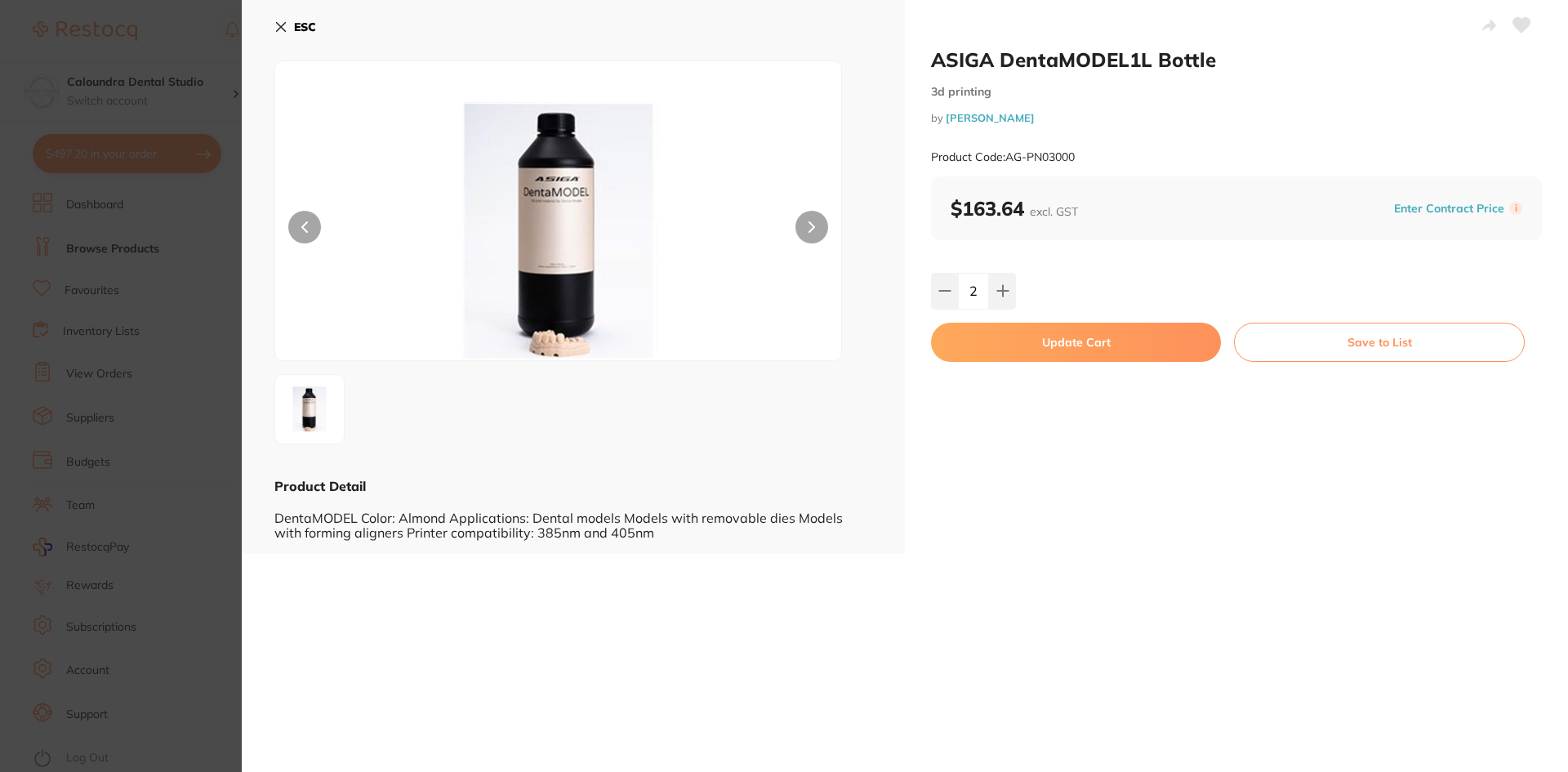
click at [1078, 332] on button "Update Cart" at bounding box center [1076, 342] width 290 height 39
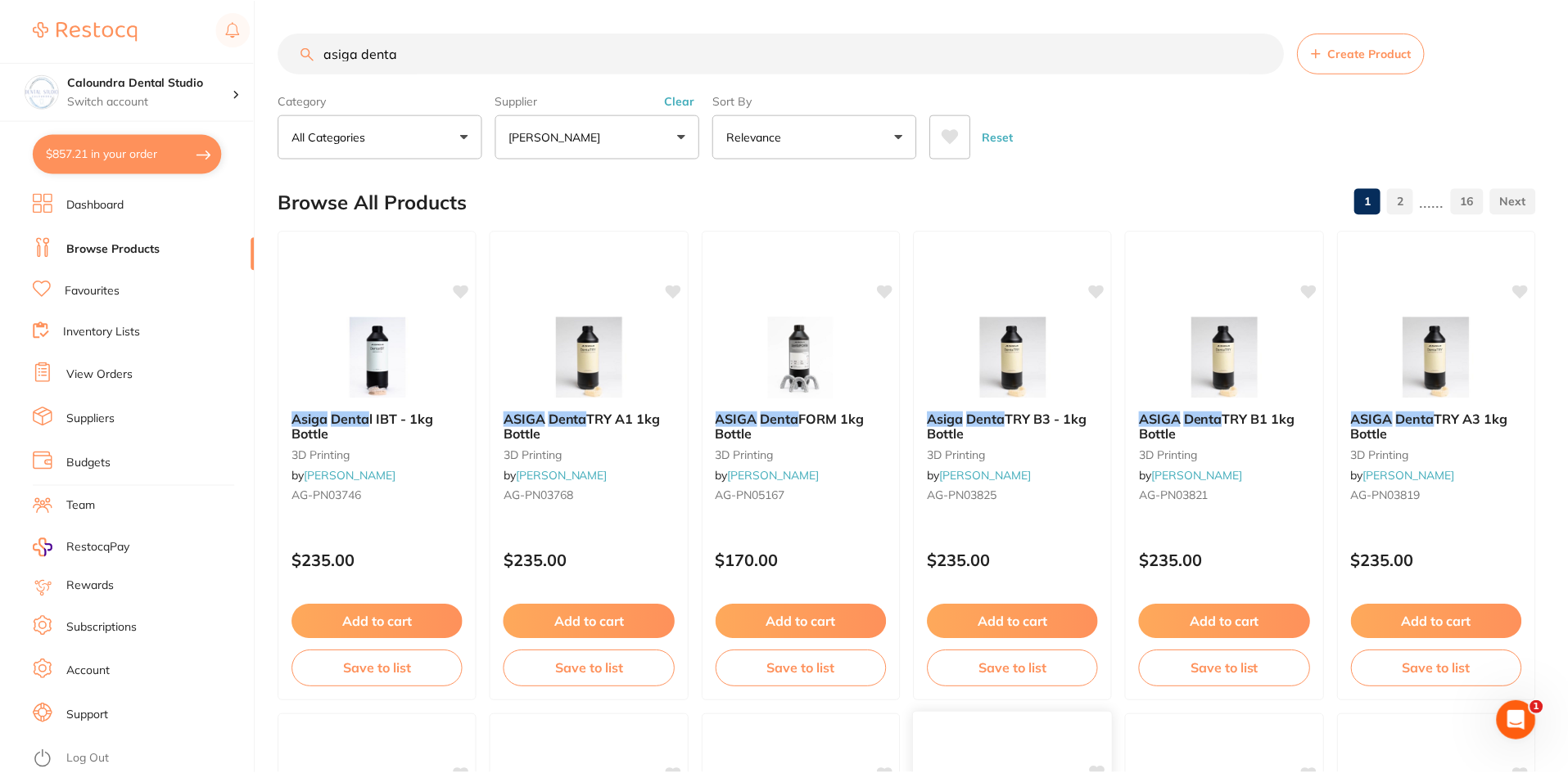
scroll to position [655, 0]
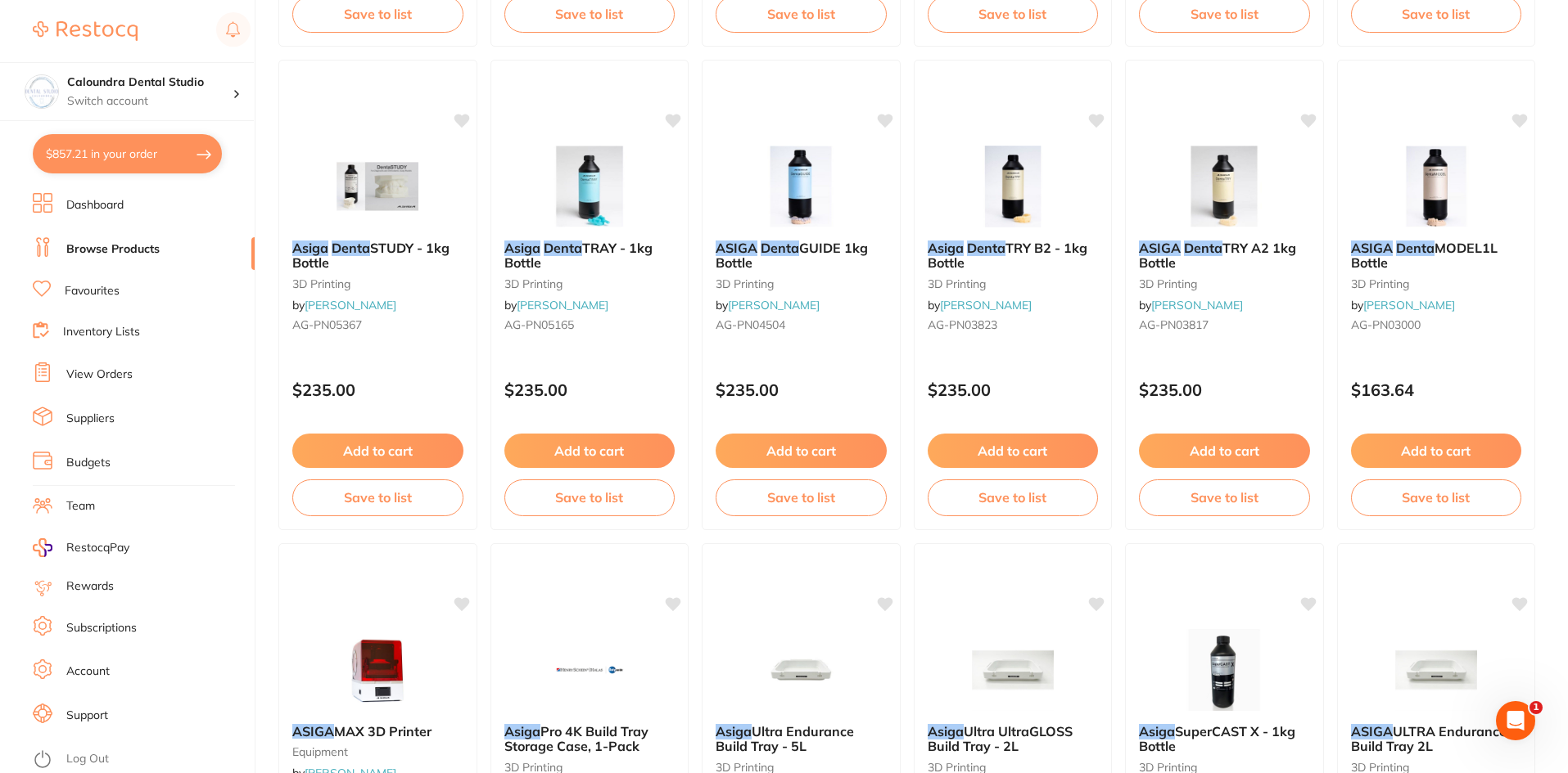
click at [117, 151] on button "$857.21 in your order" at bounding box center [127, 154] width 190 height 39
checkbox input "true"
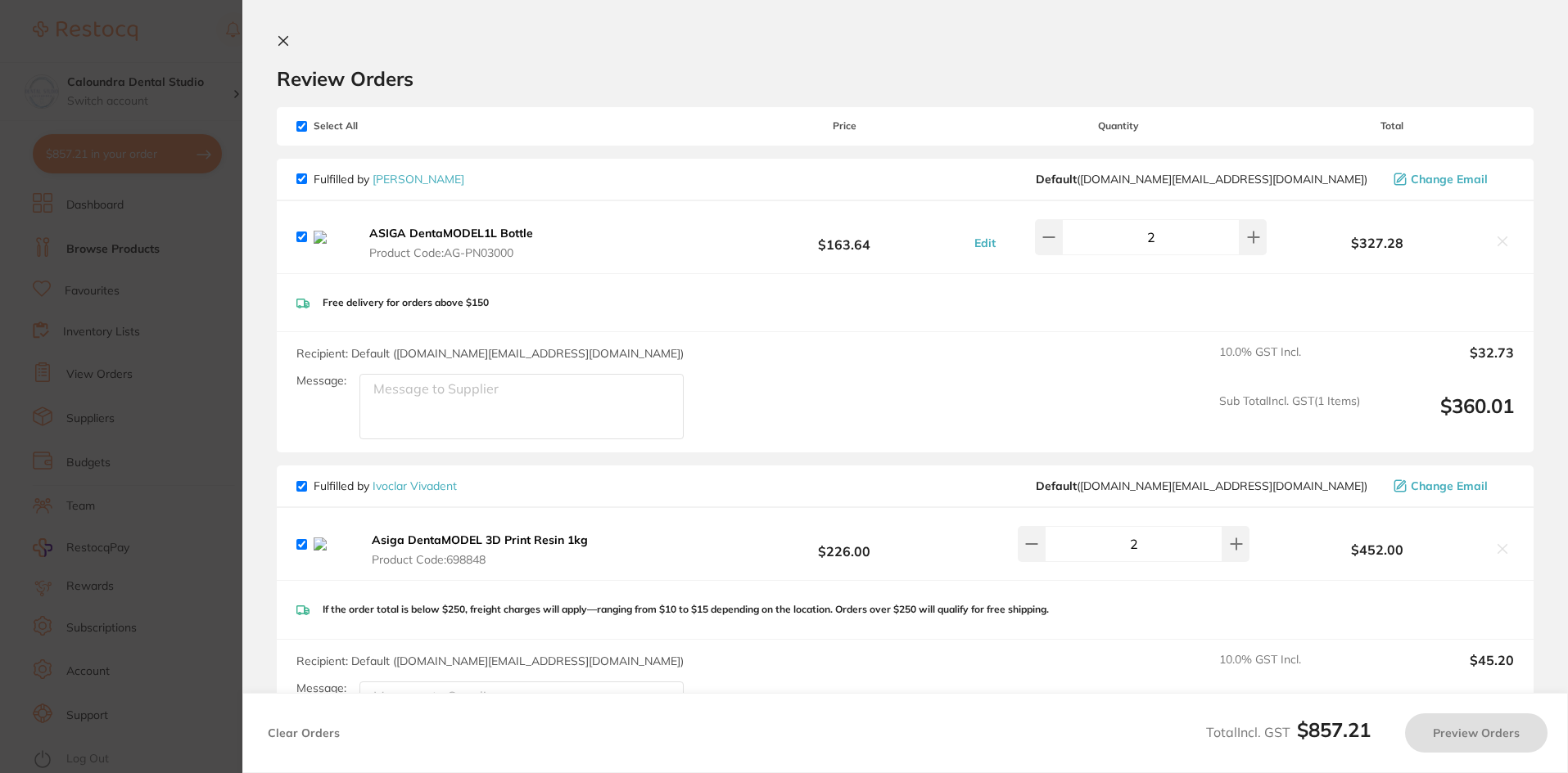
scroll to position [0, 0]
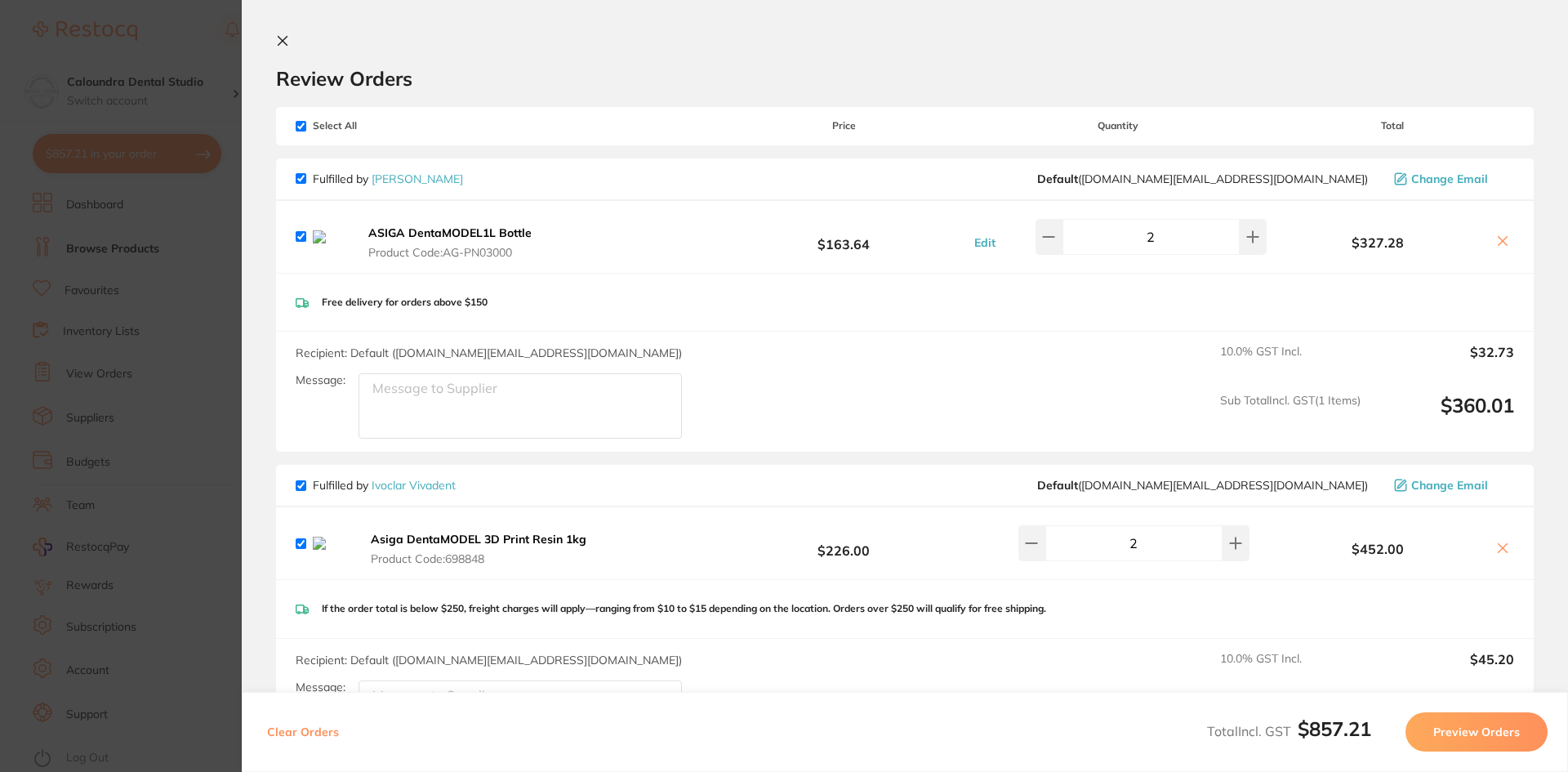
click at [1501, 244] on icon at bounding box center [1502, 241] width 13 height 13
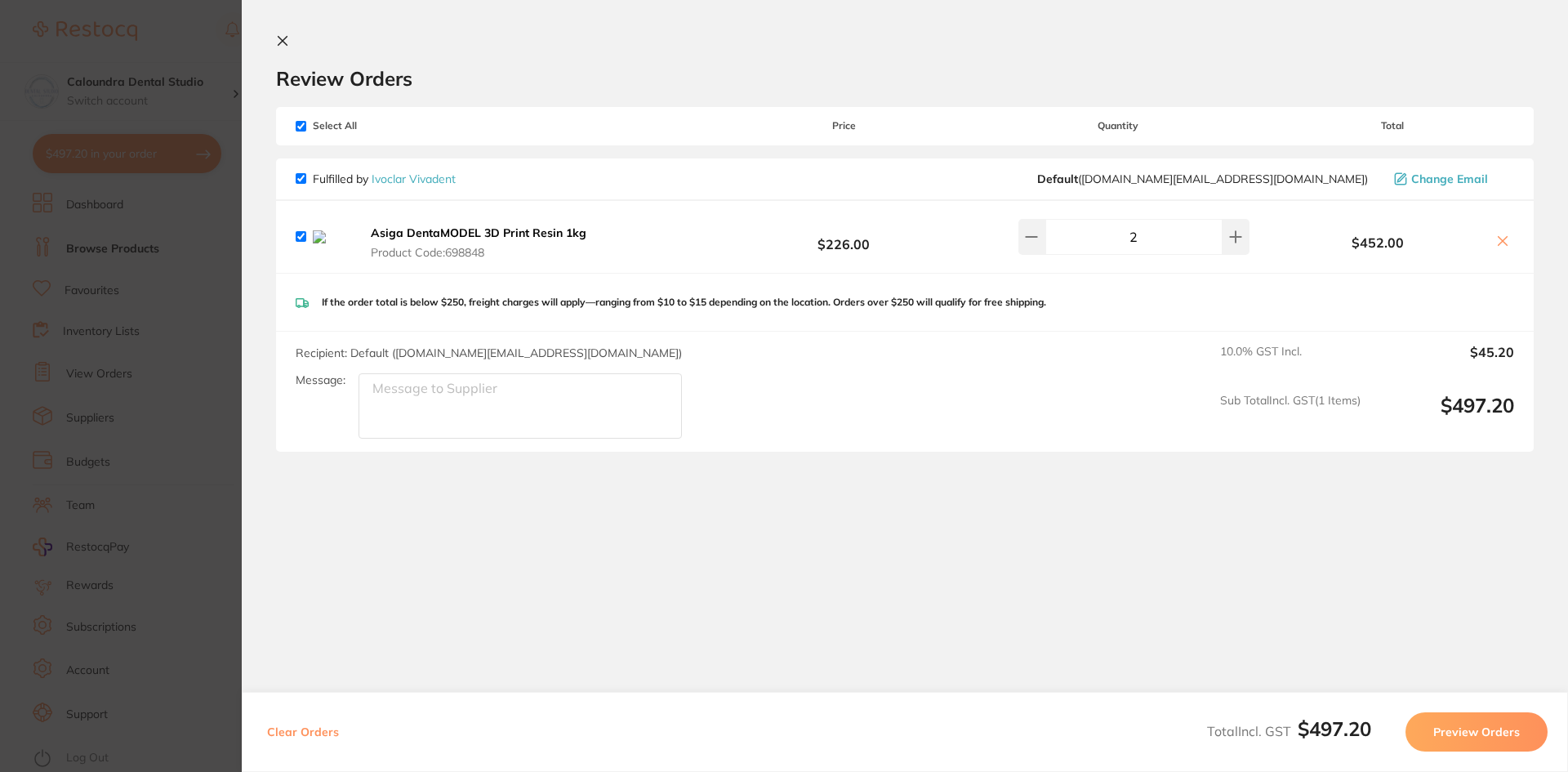
click at [1503, 238] on icon at bounding box center [1502, 241] width 13 height 13
checkbox input "false"
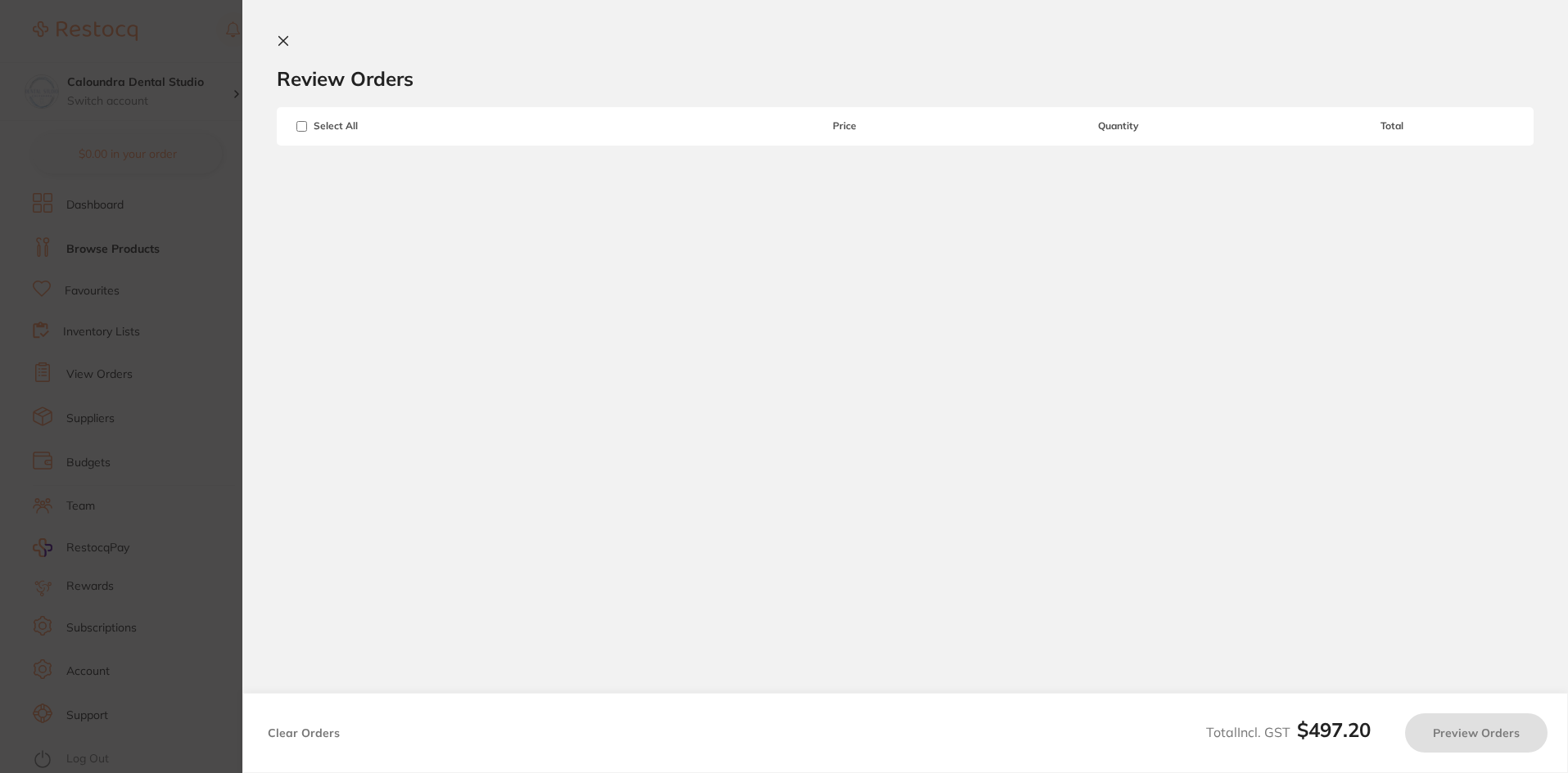
scroll to position [655, 0]
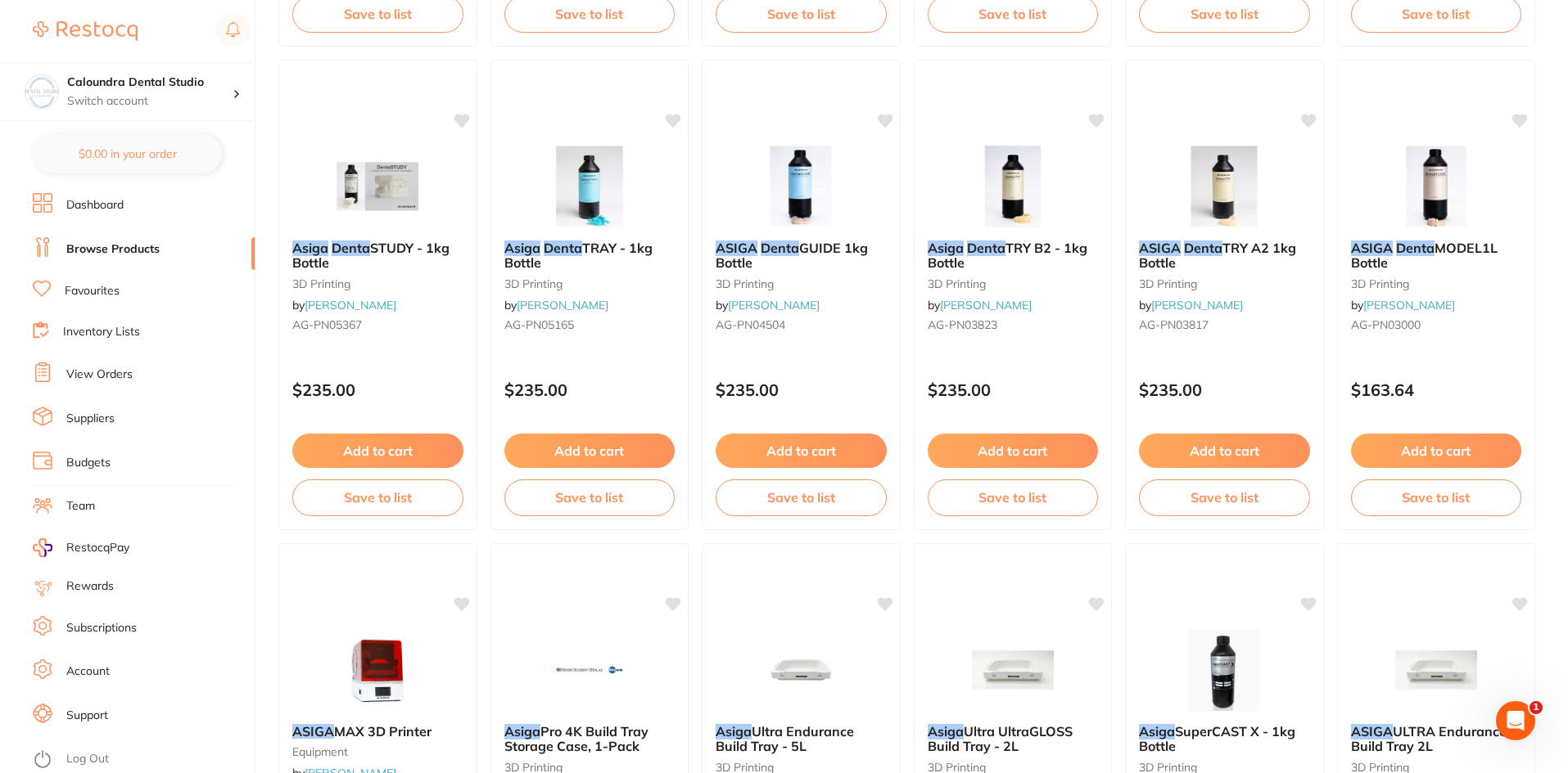
click at [1416, 448] on button "Add to cart" at bounding box center [1436, 451] width 171 height 35
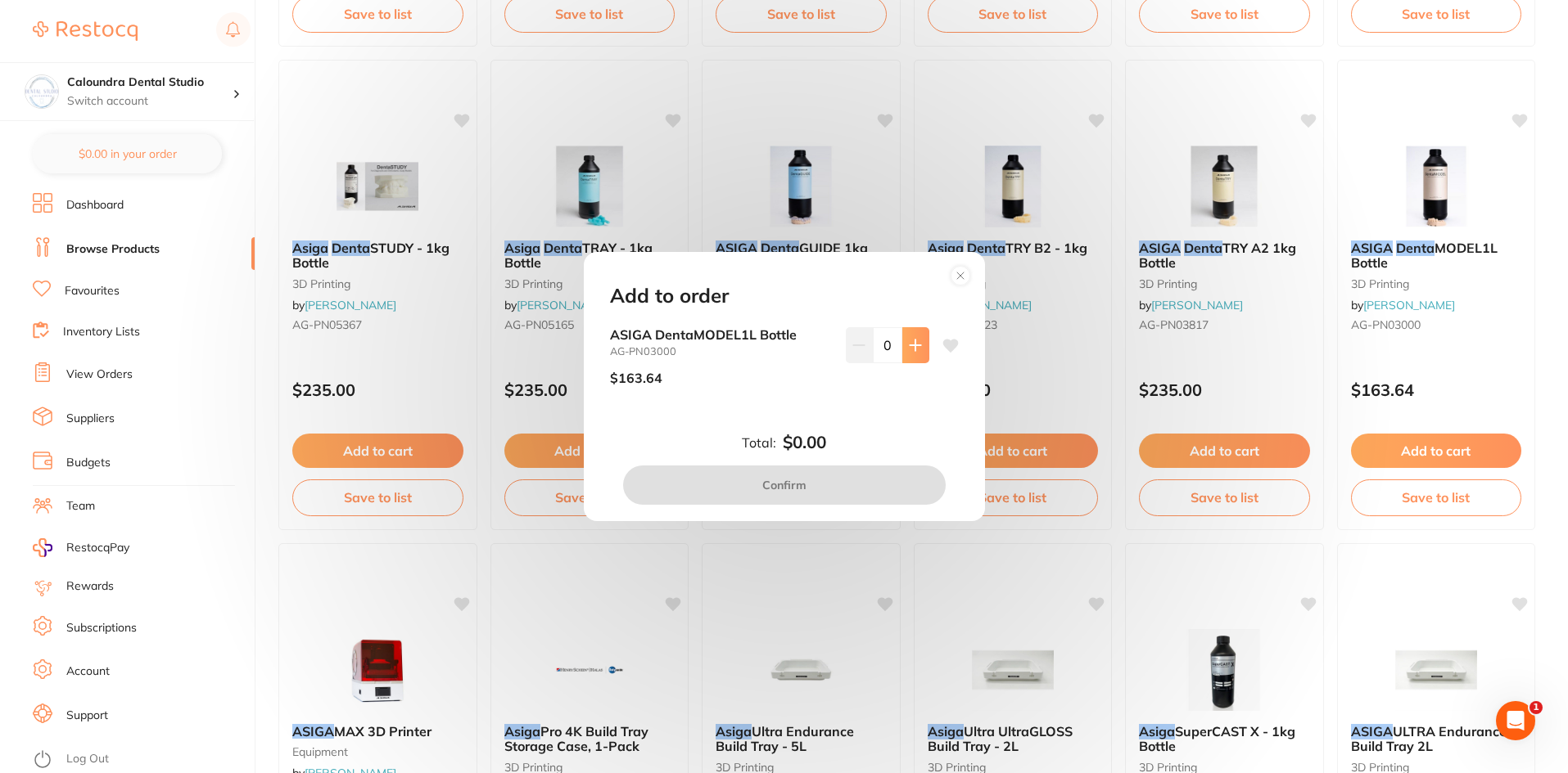
scroll to position [0, 0]
click at [918, 343] on button at bounding box center [916, 345] width 27 height 36
click at [909, 344] on icon at bounding box center [915, 345] width 11 height 11
type input "2"
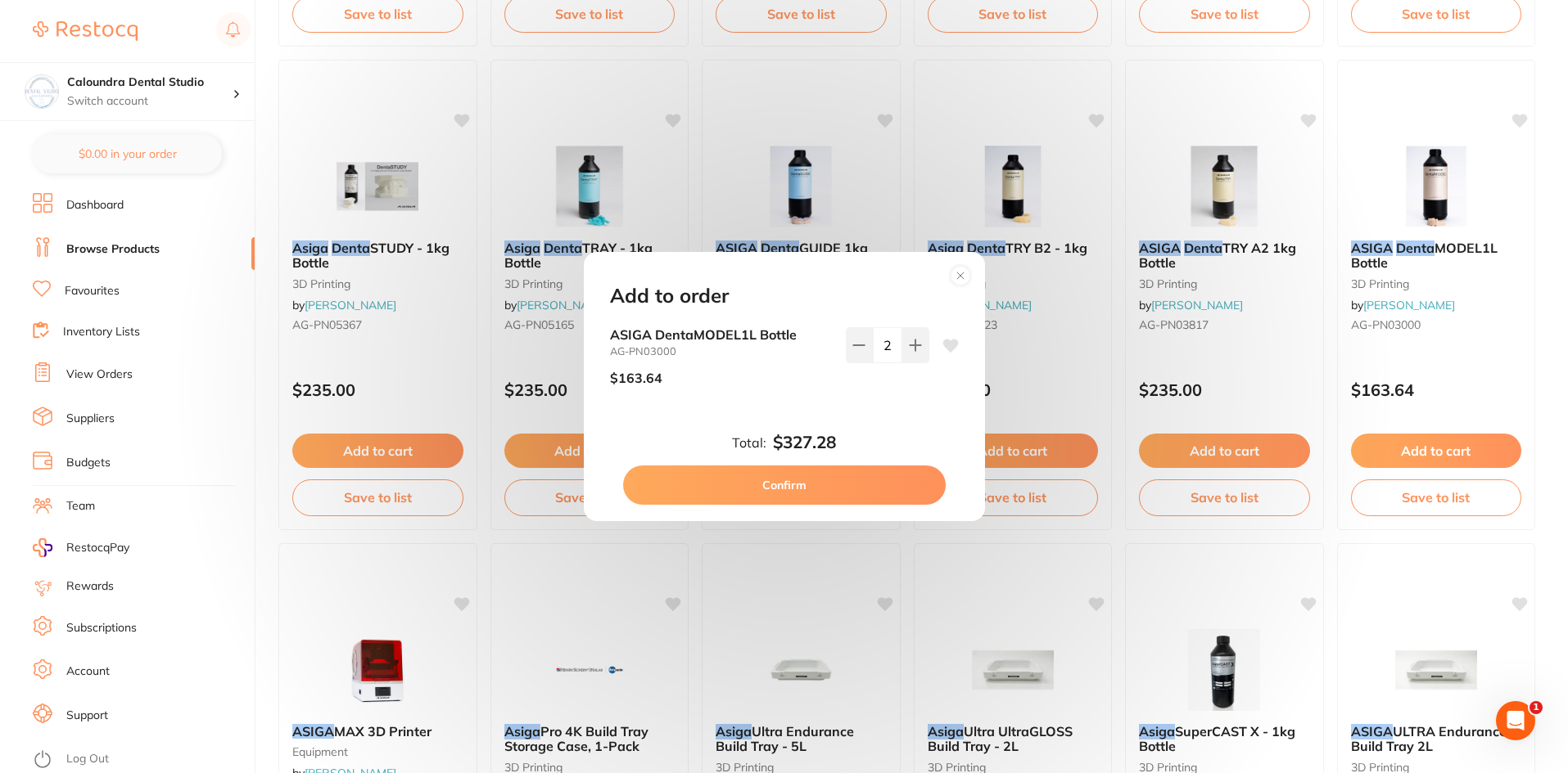
click at [799, 485] on button "Confirm" at bounding box center [784, 485] width 322 height 39
checkbox input "true"
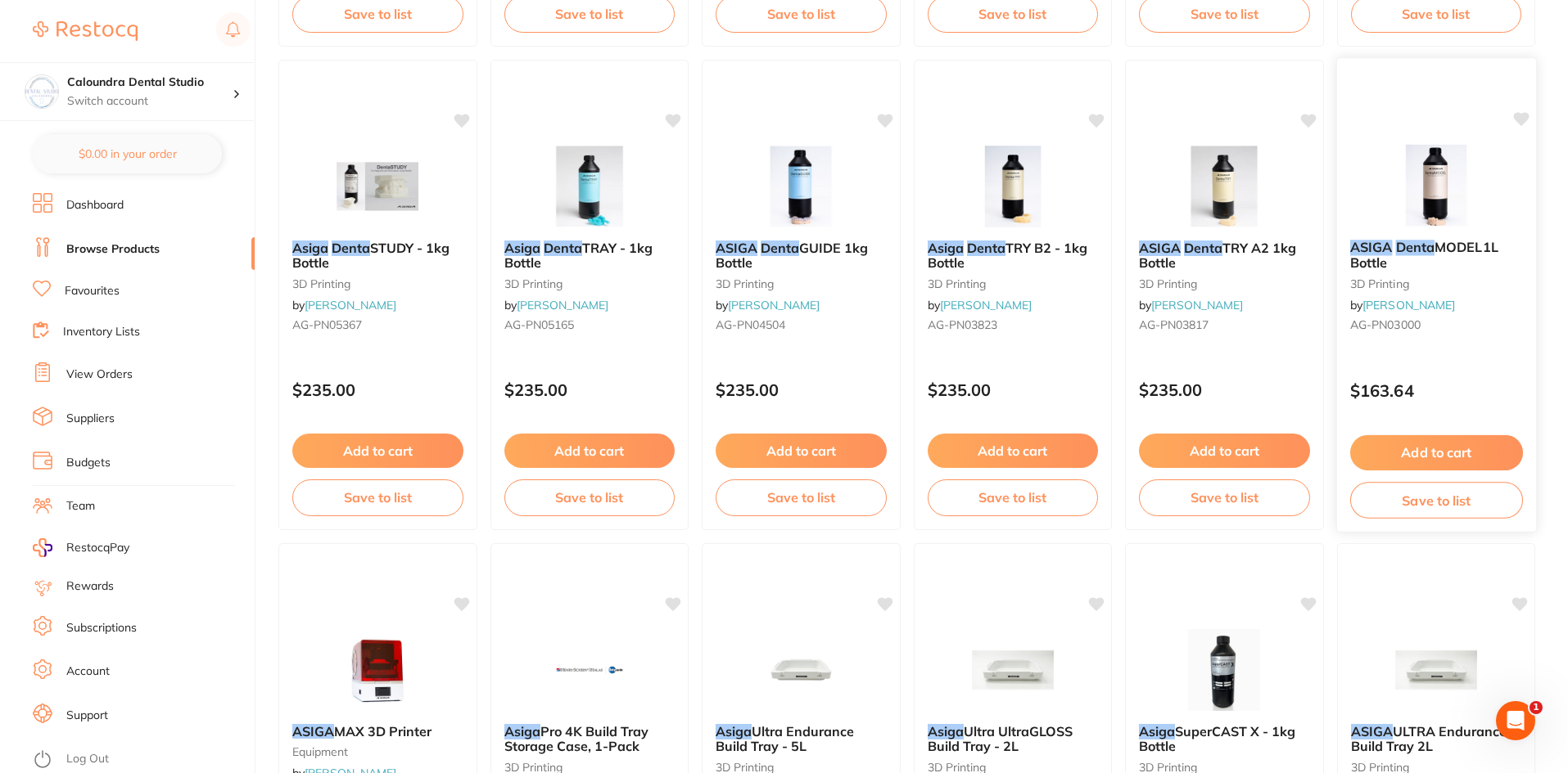
click at [1443, 318] on div "ASIGA Denta MODEL1L Bottle 3D Printing by [PERSON_NAME] [PERSON_NAME]-PN03000" at bounding box center [1435, 289] width 199 height 125
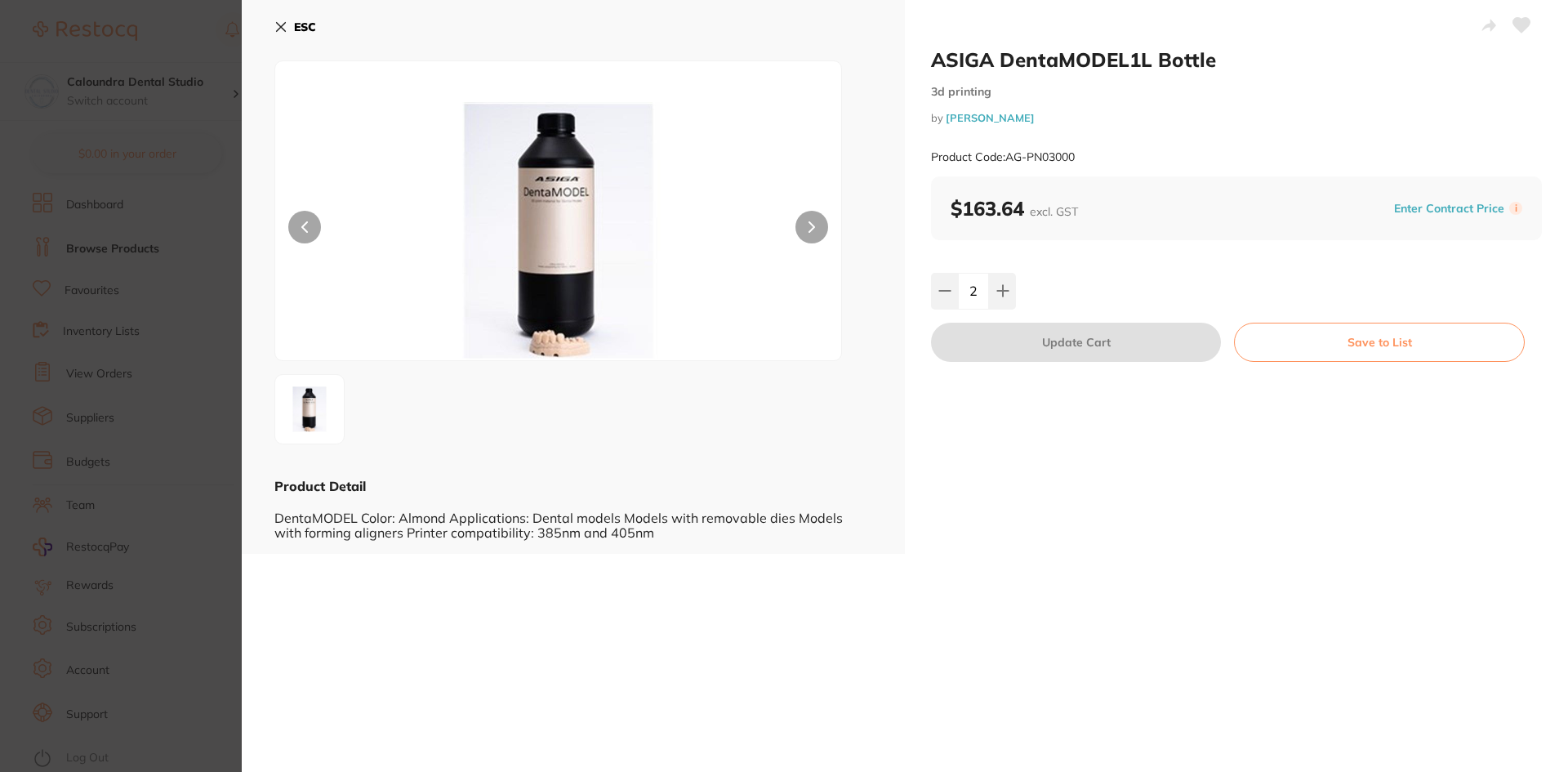
click at [1195, 533] on div "ASIGA DentaMODEL1L Bottle 3d printing by [PERSON_NAME] Product Code: AG-PN03000…" at bounding box center [1236, 277] width 663 height 554
click at [148, 156] on section "ASIGA DentaMODEL1L Bottle 3d printing by [PERSON_NAME] Product Code: AG-PN03000…" at bounding box center [784, 386] width 1568 height 772
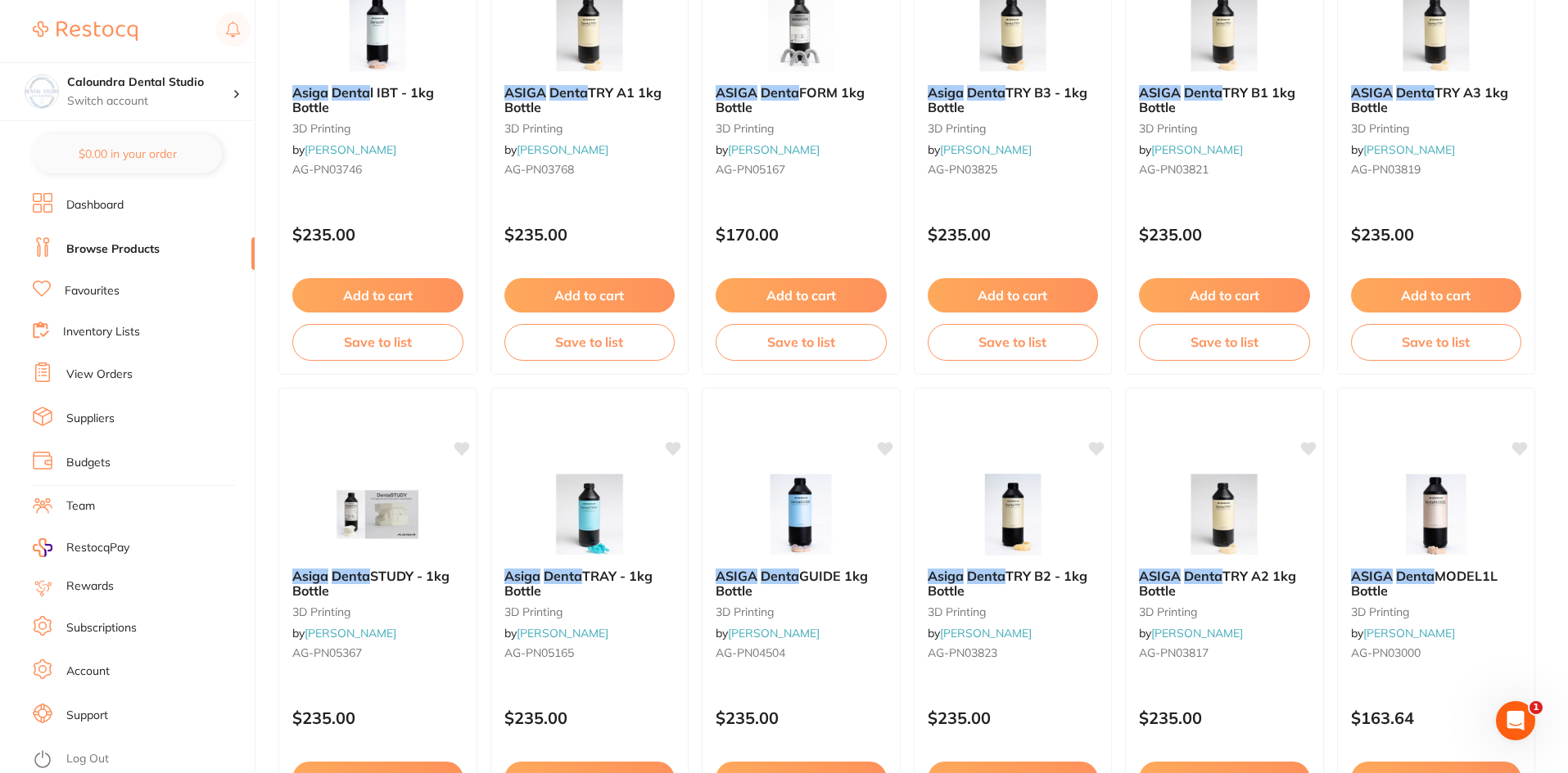
scroll to position [491, 0]
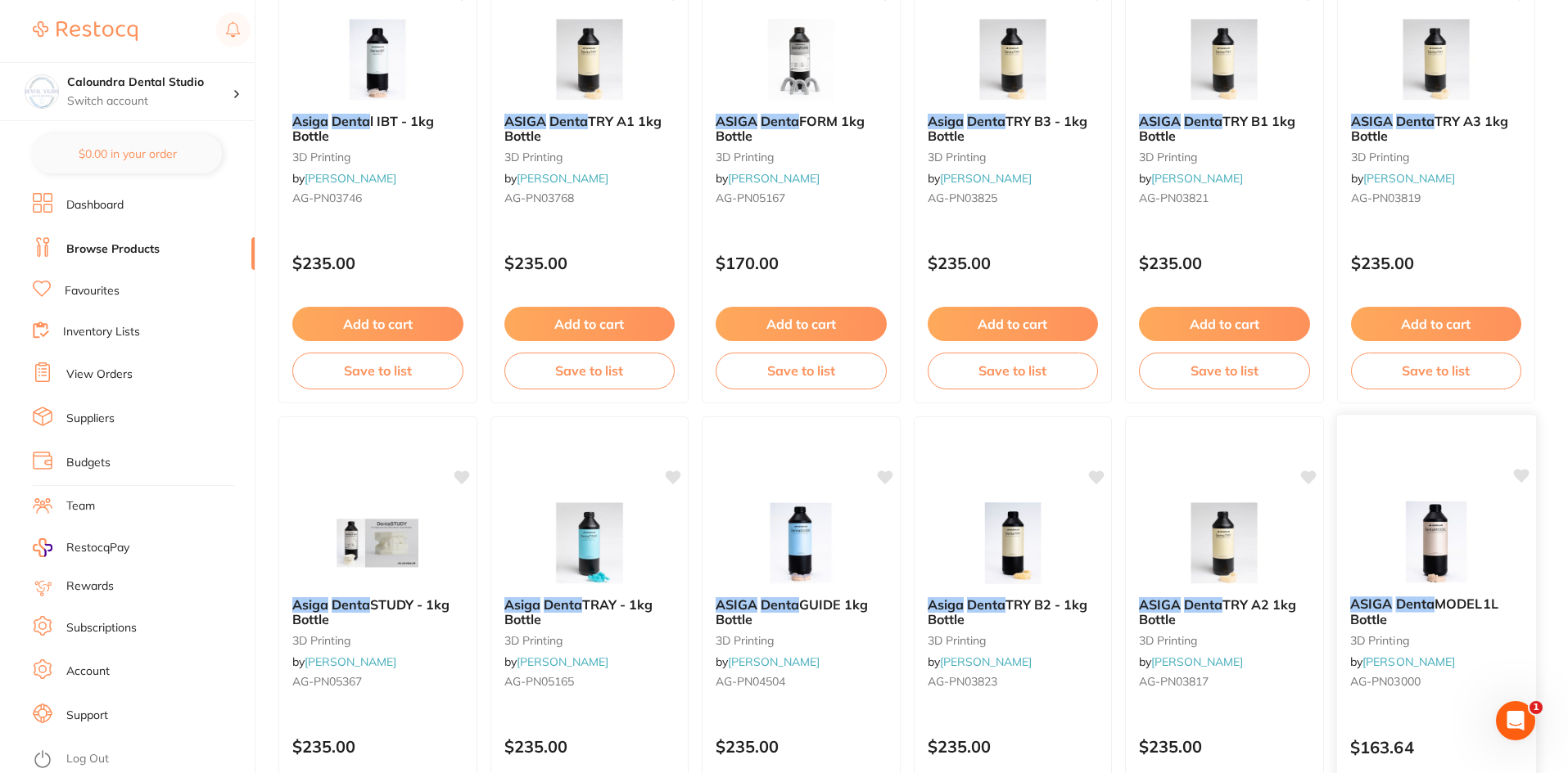
scroll to position [327, 0]
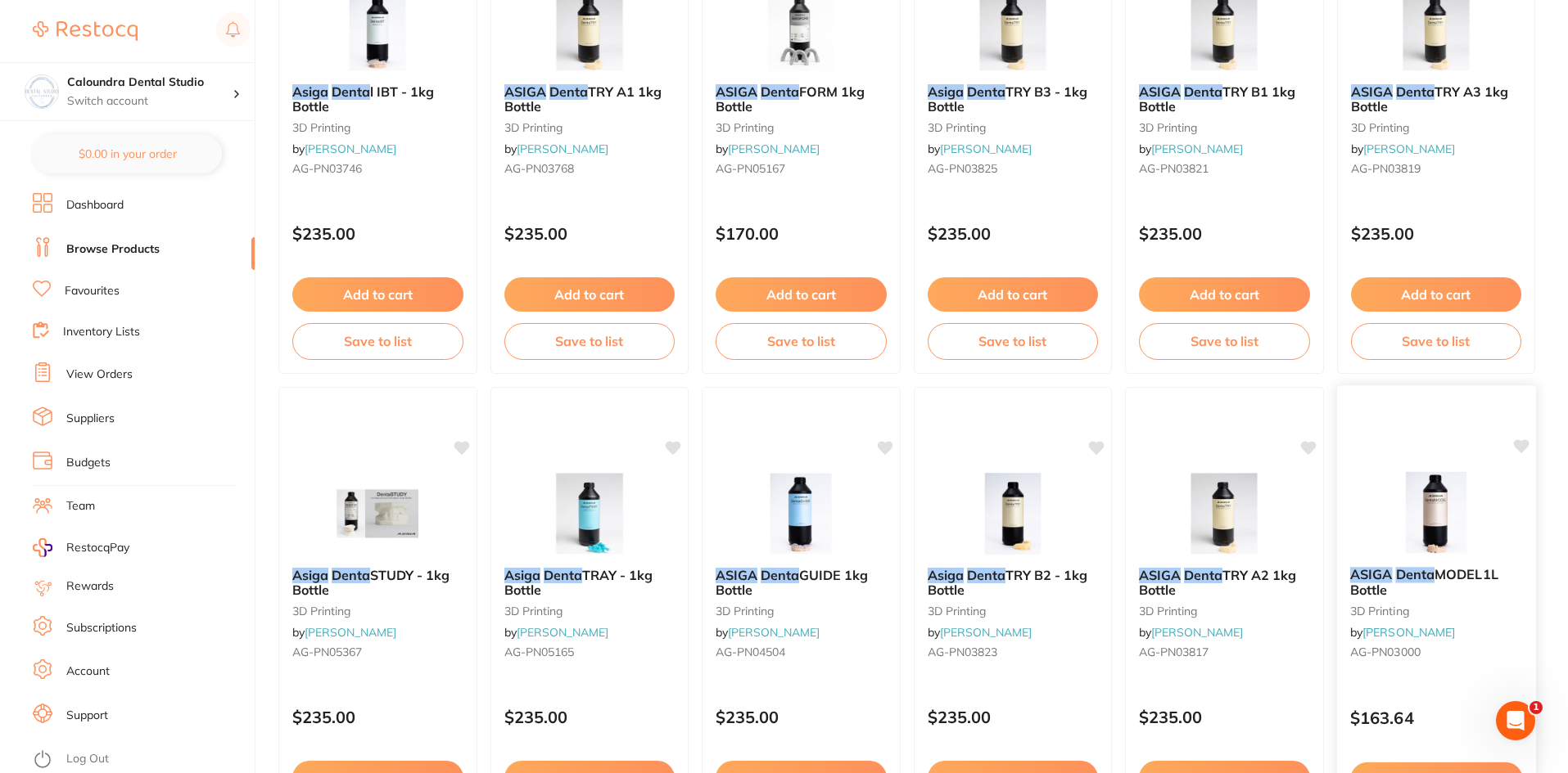
click at [1452, 564] on div "ASIGA Denta MODEL1L Bottle 3D Printing by [PERSON_NAME] [PERSON_NAME]-PN03000" at bounding box center [1435, 616] width 199 height 125
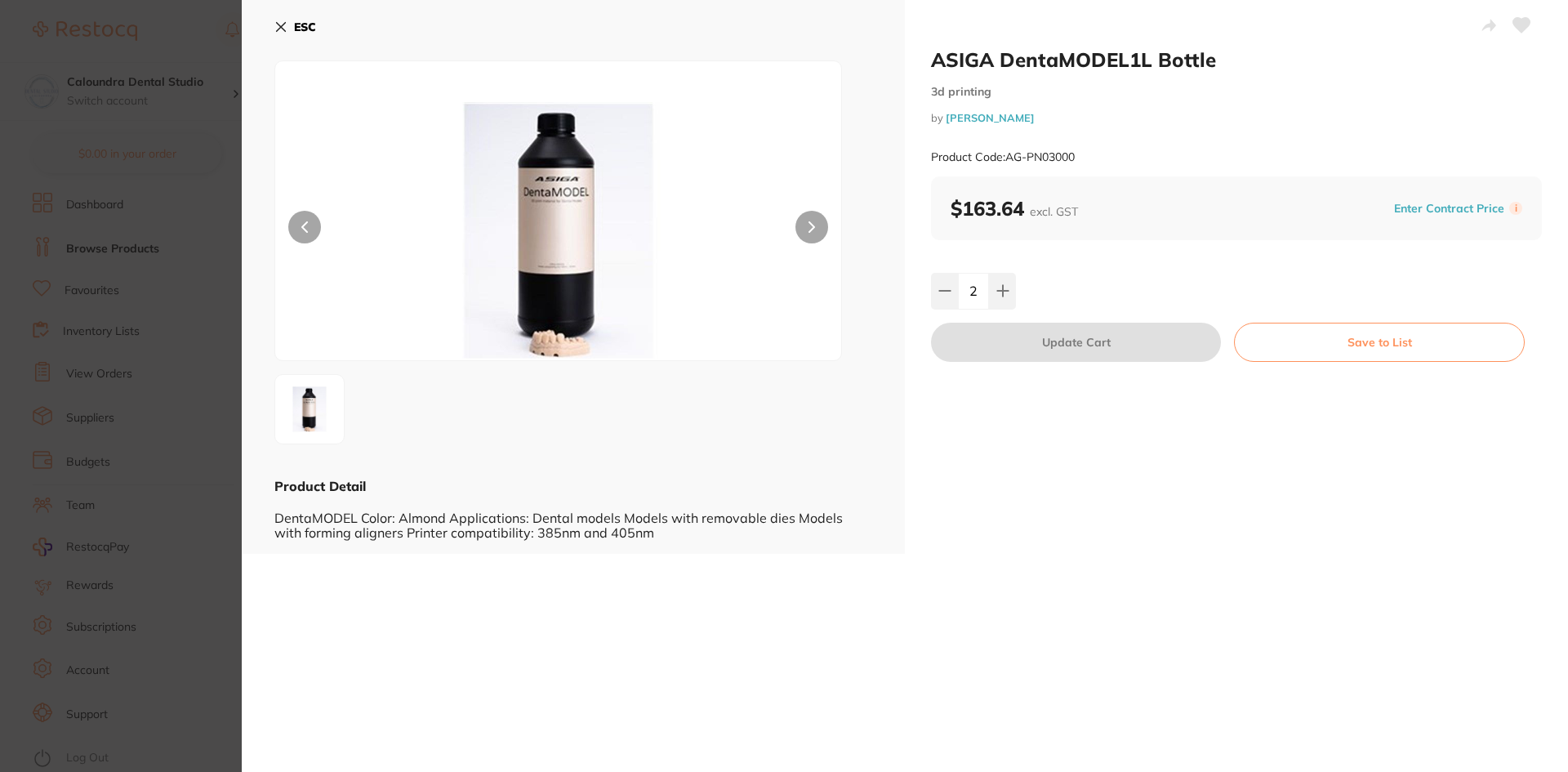
scroll to position [0, 0]
click at [945, 291] on icon at bounding box center [945, 291] width 11 height 0
type input "1"
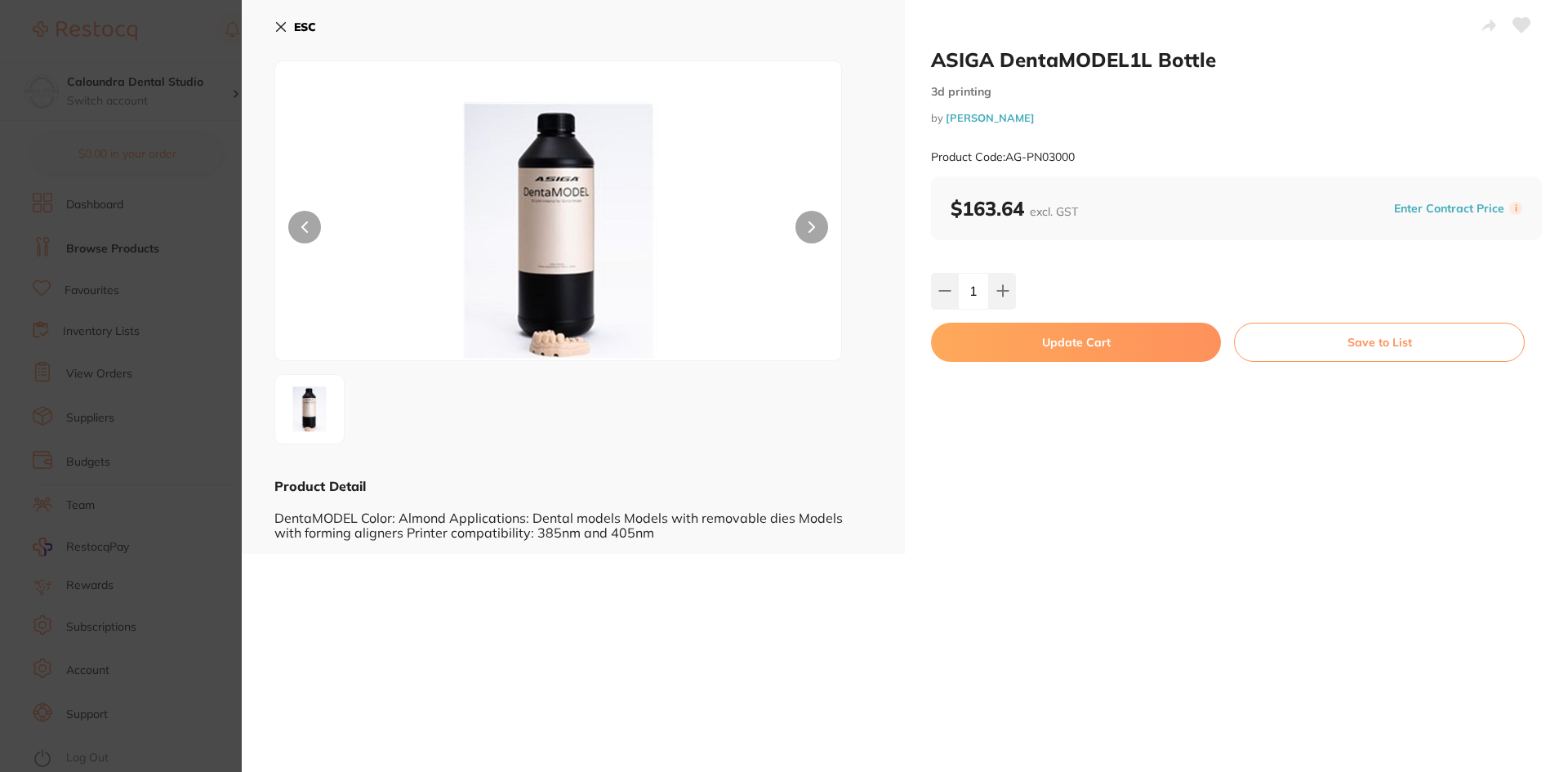
click at [1076, 346] on button "Update Cart" at bounding box center [1076, 342] width 290 height 39
type input "1"
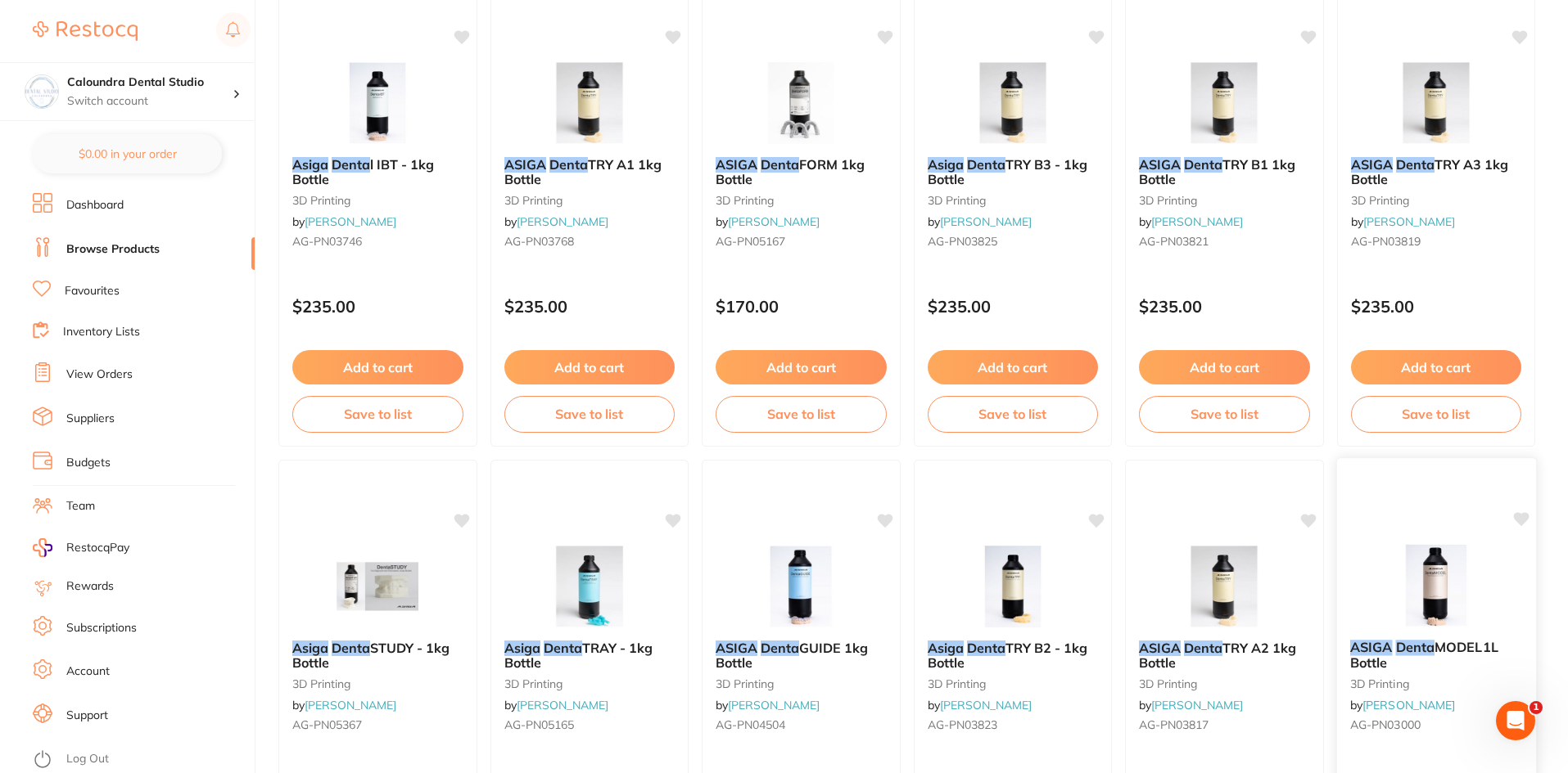
scroll to position [327, 0]
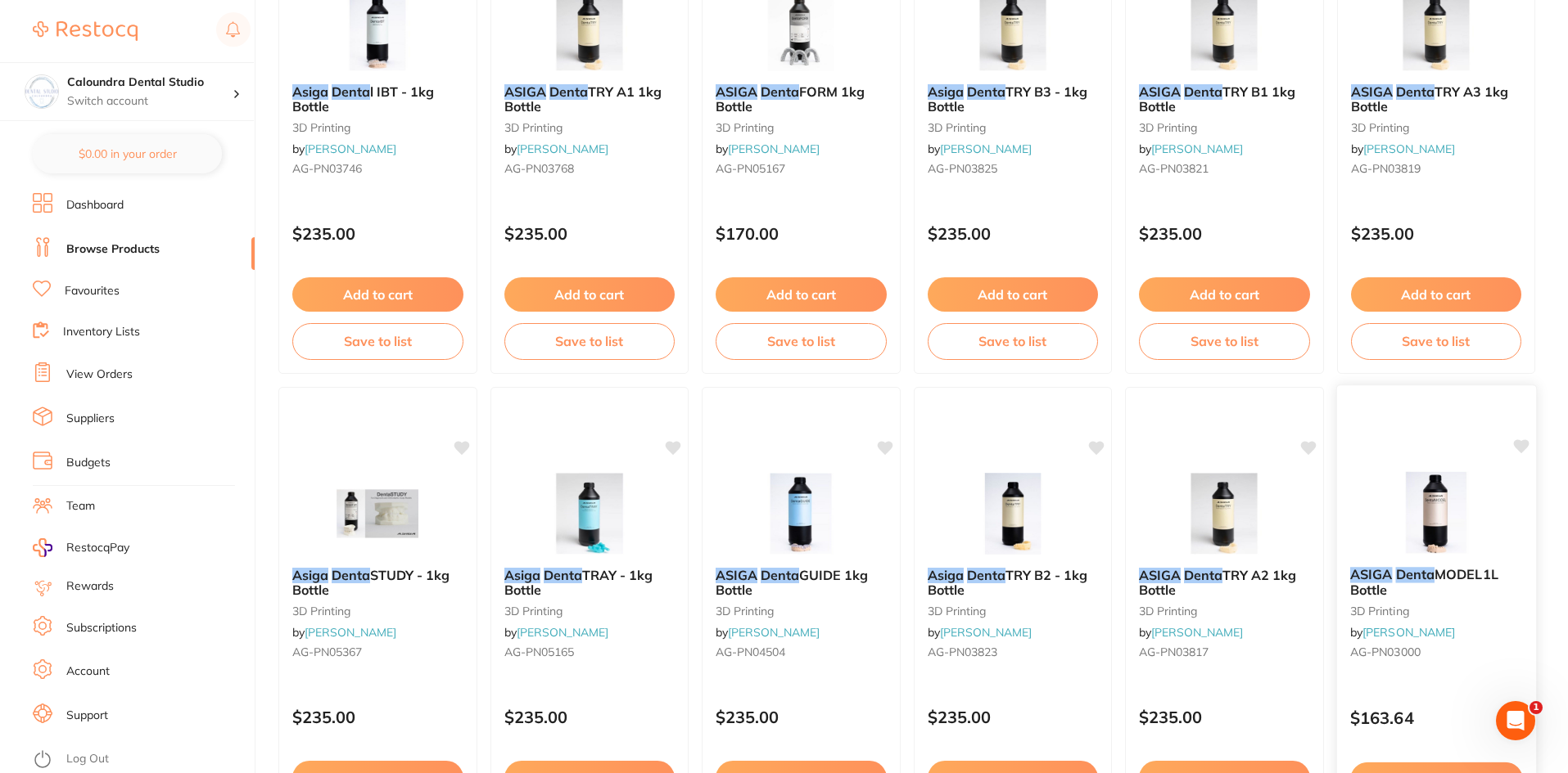
click at [1427, 539] on img at bounding box center [1435, 512] width 108 height 83
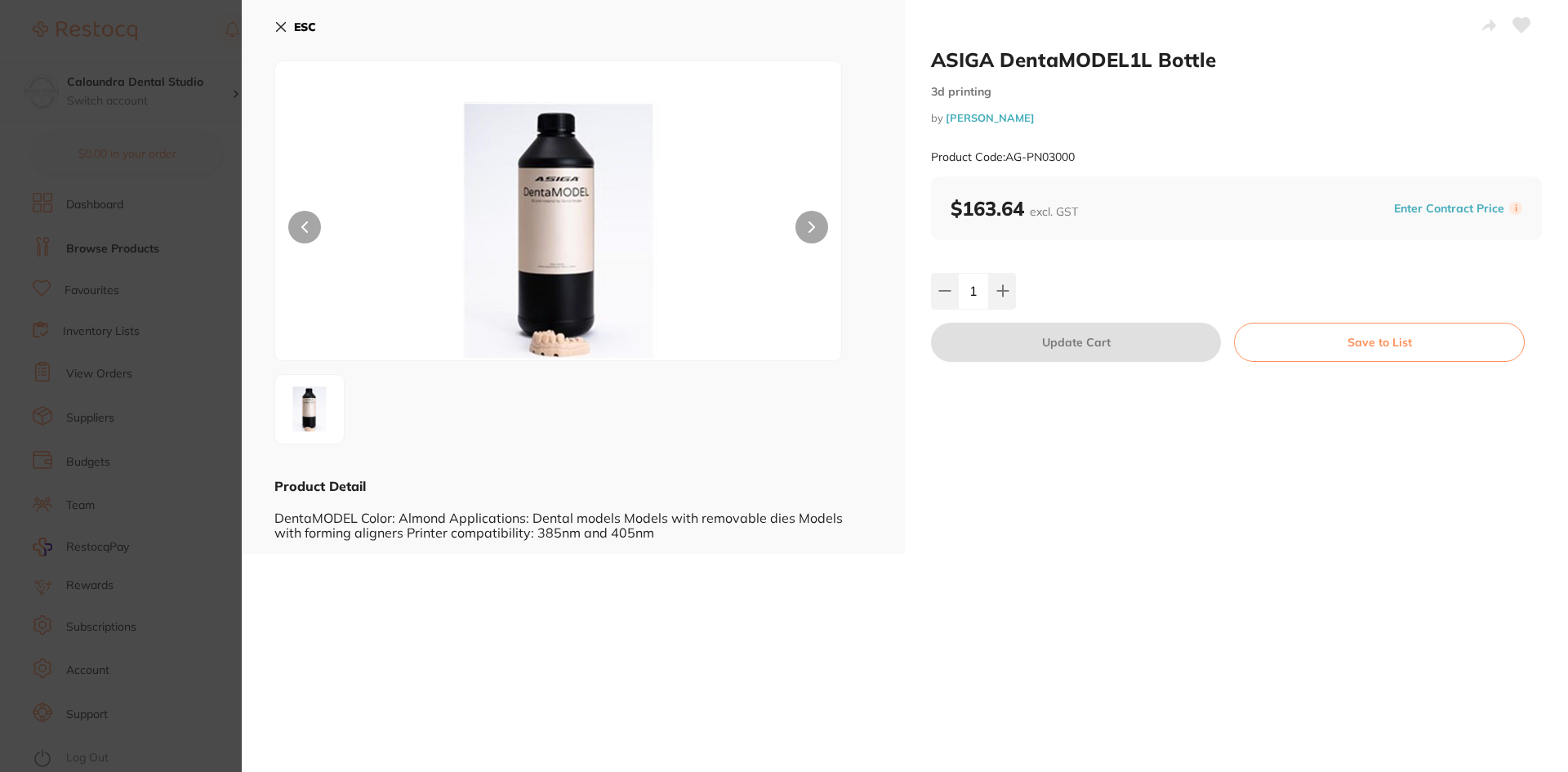
click at [744, 432] on div at bounding box center [573, 409] width 598 height 70
click at [288, 20] on button "ESC" at bounding box center [295, 27] width 42 height 28
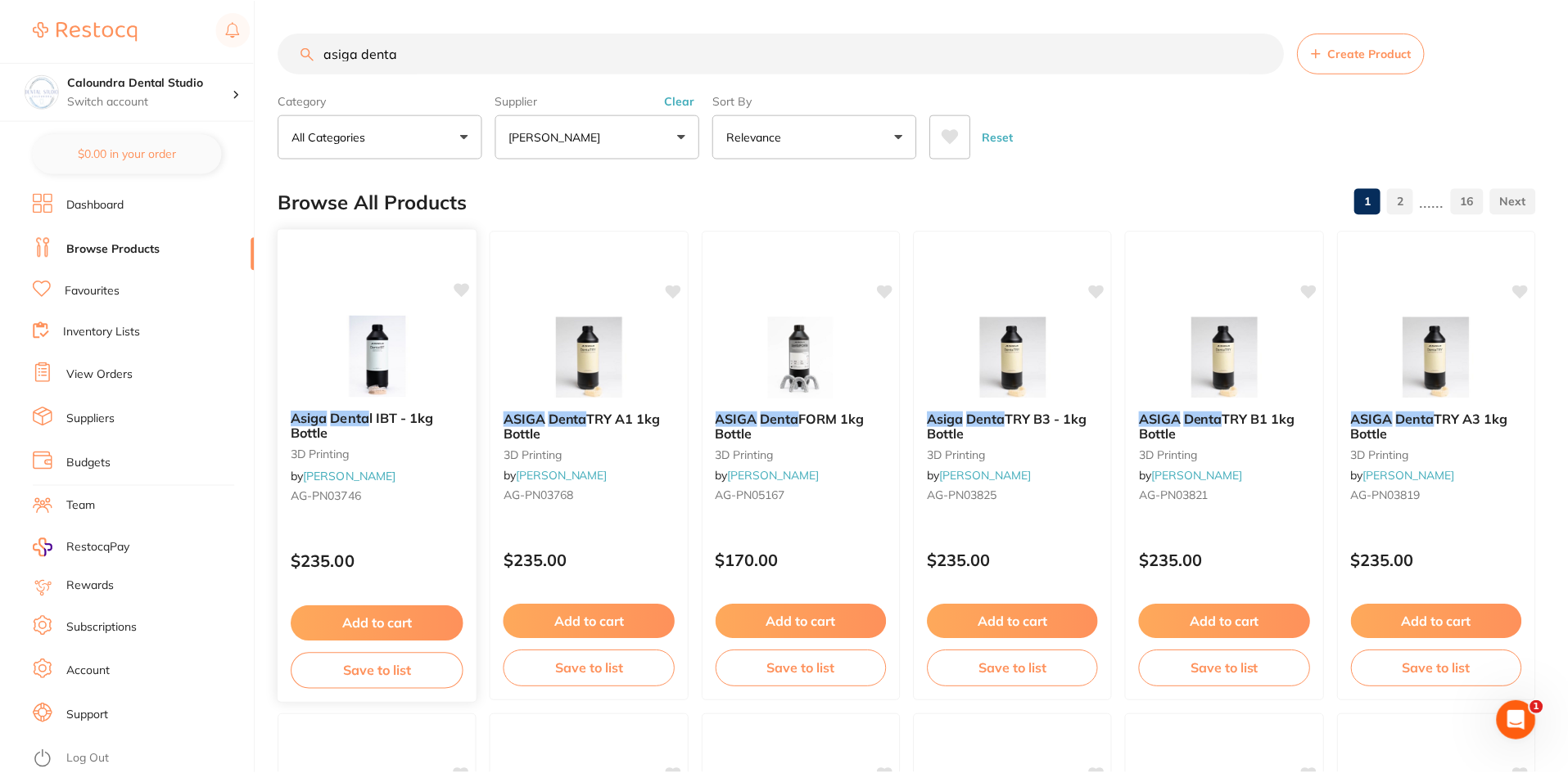
scroll to position [327, 0]
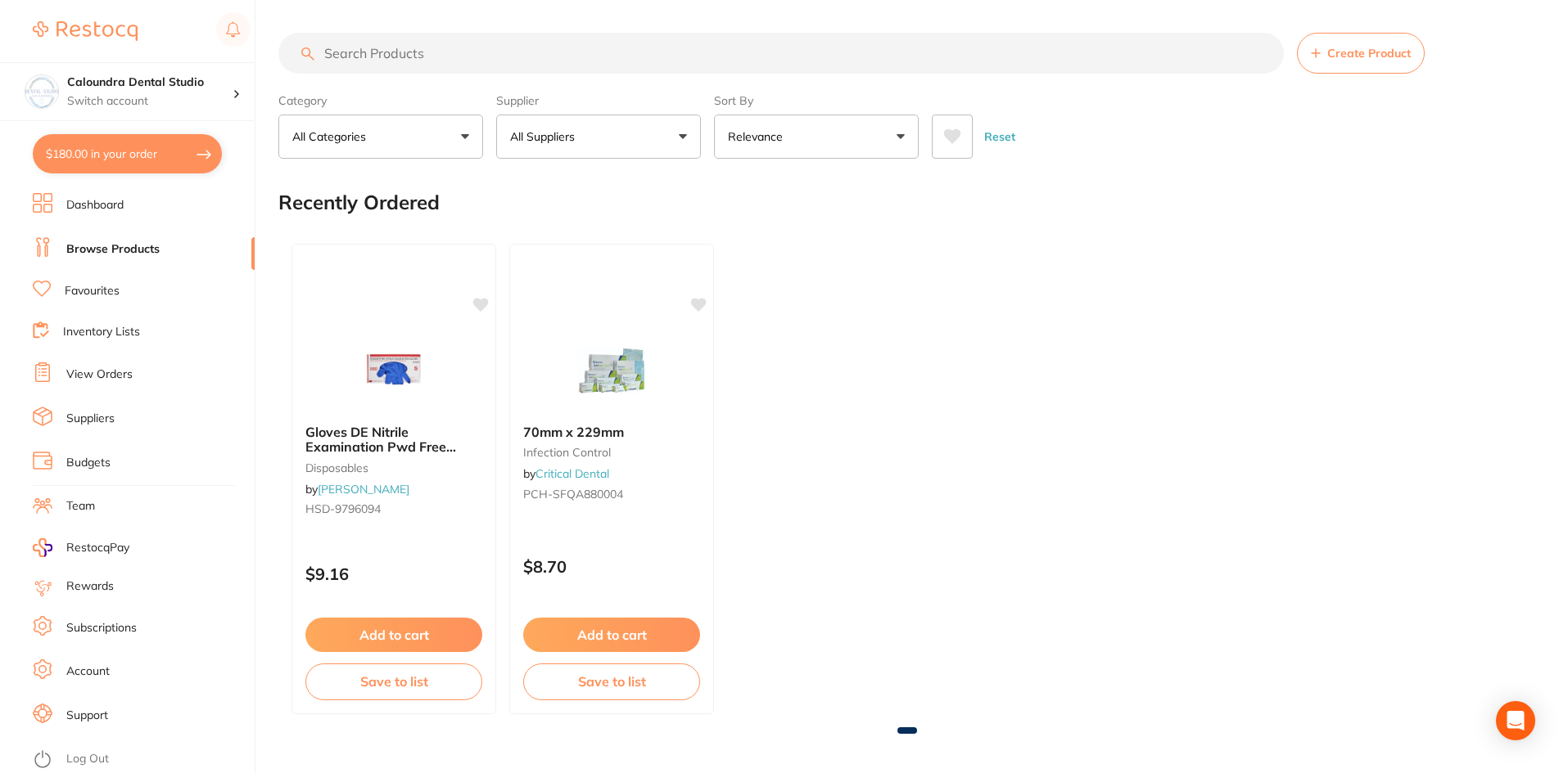
click at [106, 149] on button "$180.00 in your order" at bounding box center [127, 154] width 190 height 39
checkbox input "true"
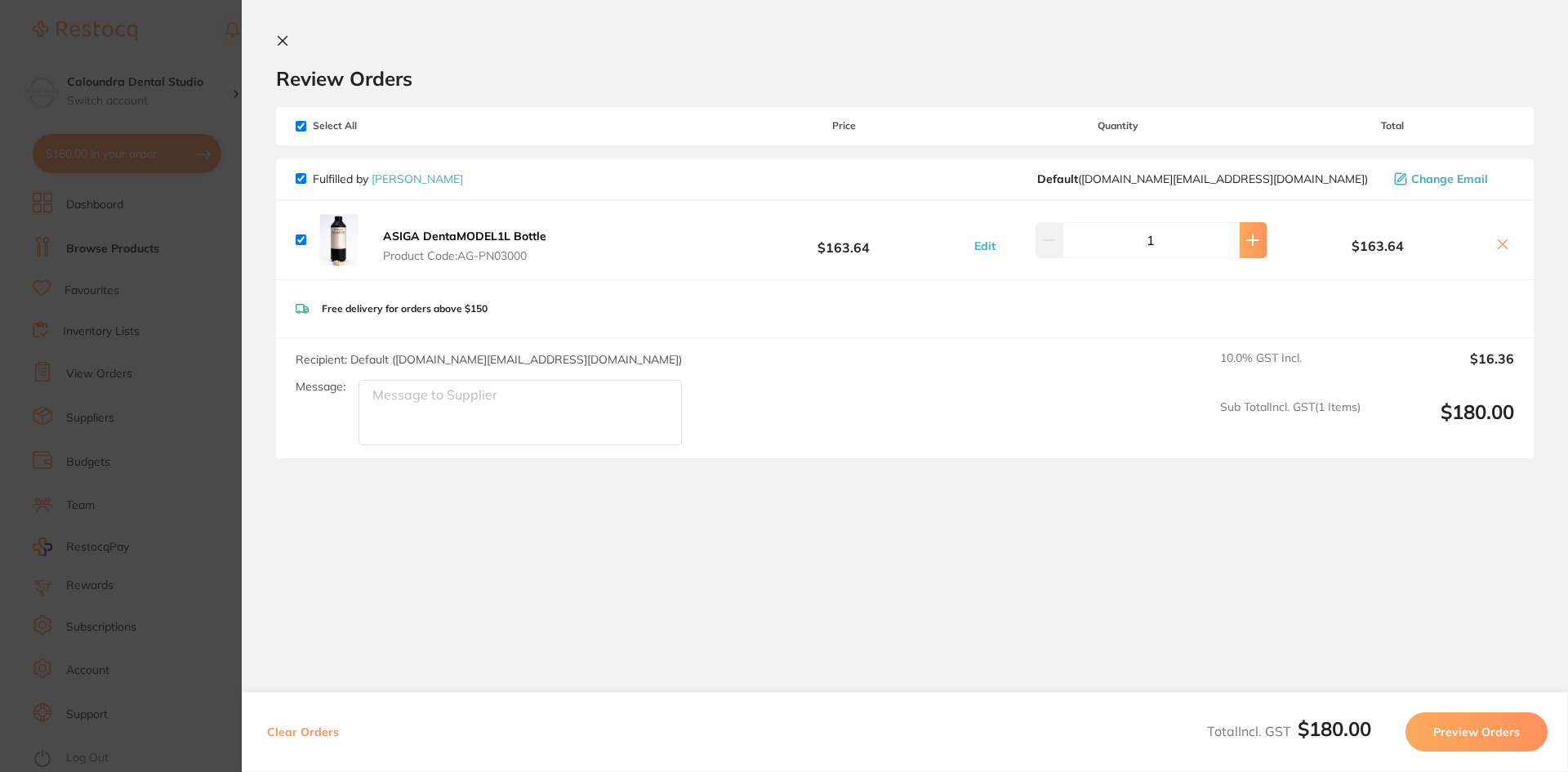
click at [1248, 240] on icon at bounding box center [1254, 240] width 11 height 11
type input "2"
drag, startPoint x: 945, startPoint y: 375, endPoint x: 981, endPoint y: 367, distance: 36.9
click at [945, 375] on div "Recipient: Default ( customer.care@henryschein.com.au ) Message: 10.0 % GST Inc…" at bounding box center [905, 398] width 1258 height 120
click at [1479, 729] on button "Preview Orders" at bounding box center [1477, 732] width 142 height 39
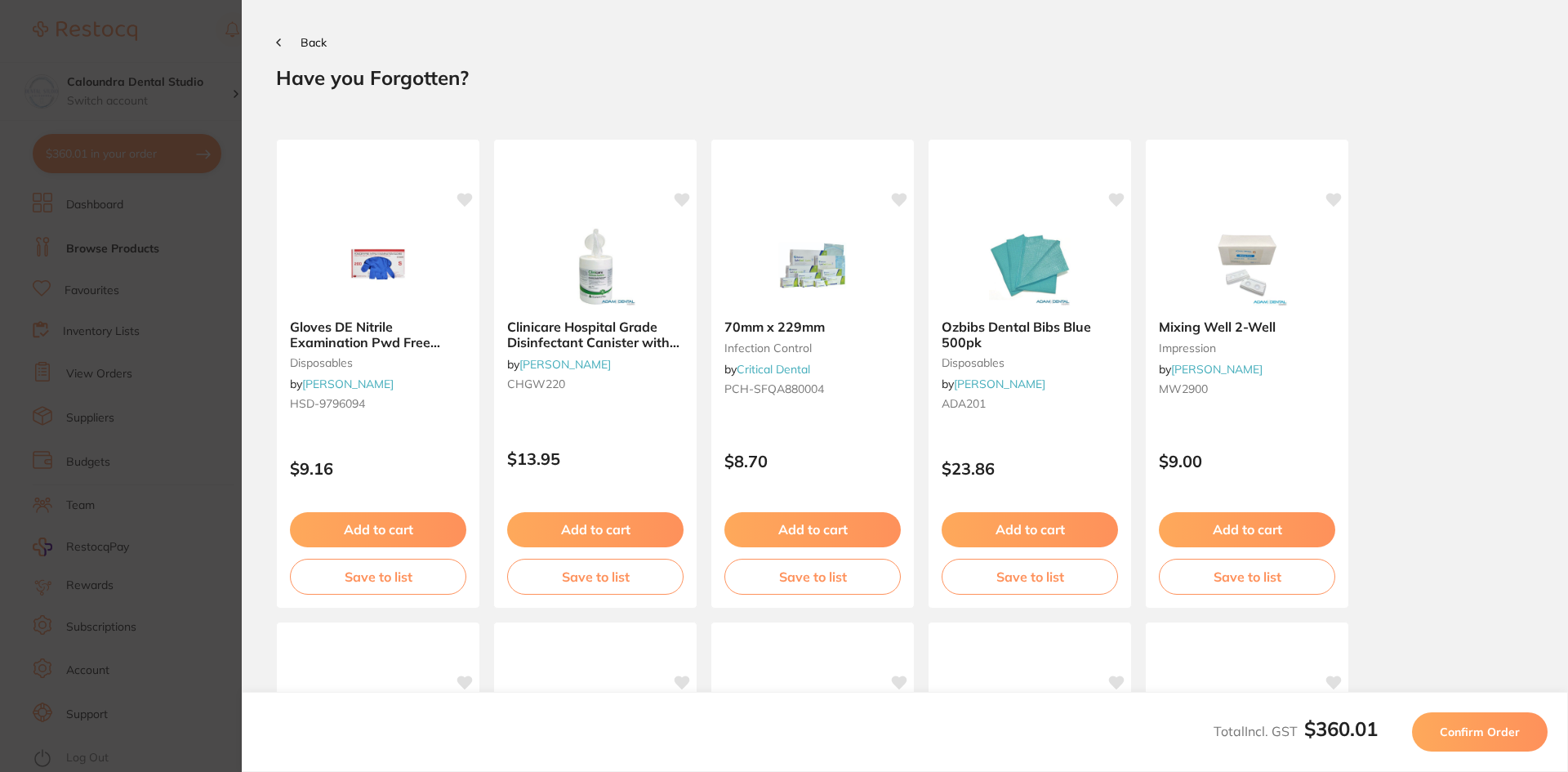
click at [1522, 739] on button "Confirm Order" at bounding box center [1480, 732] width 136 height 39
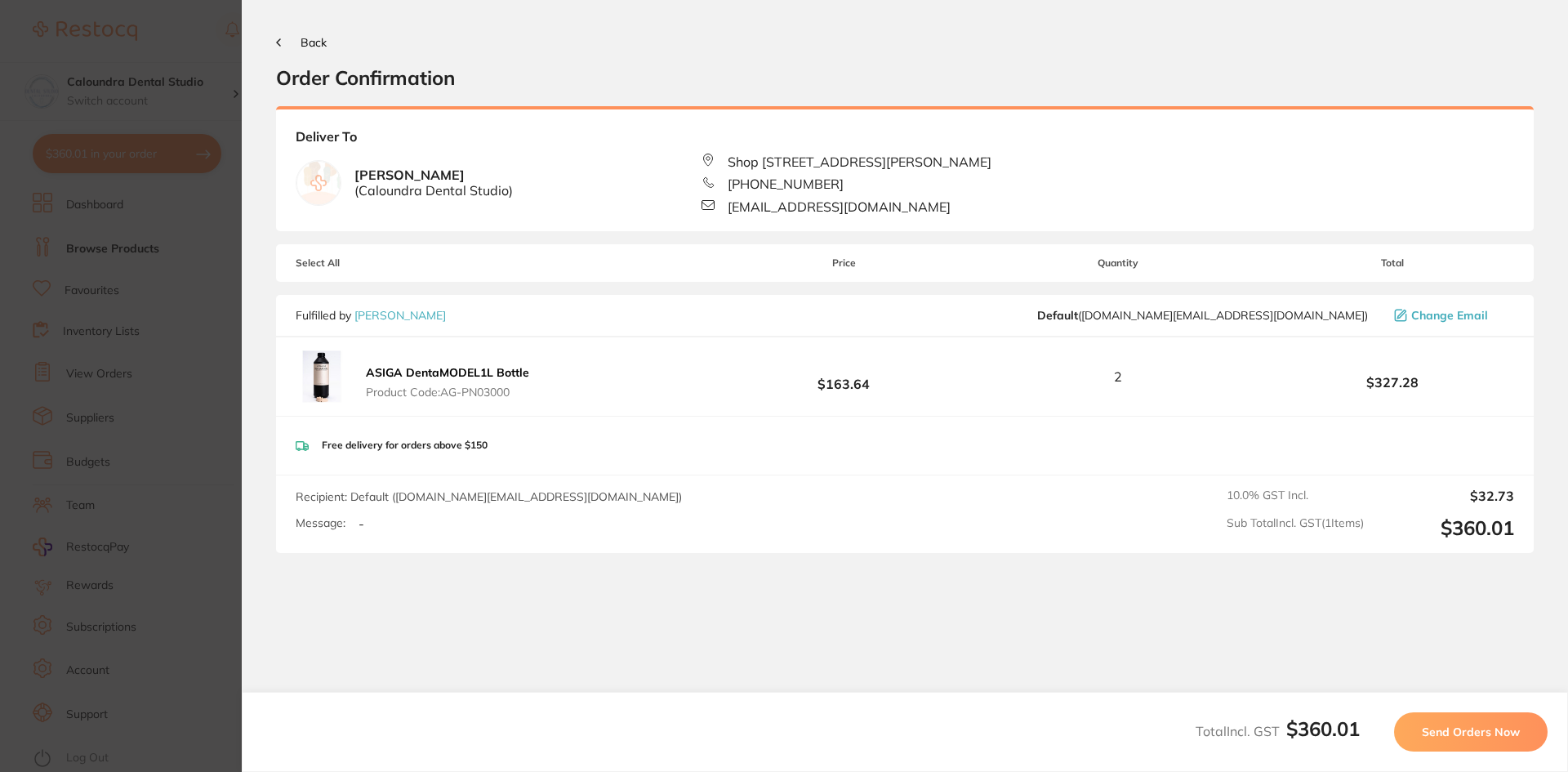
click at [1445, 734] on span "Send Orders Now" at bounding box center [1471, 732] width 98 height 15
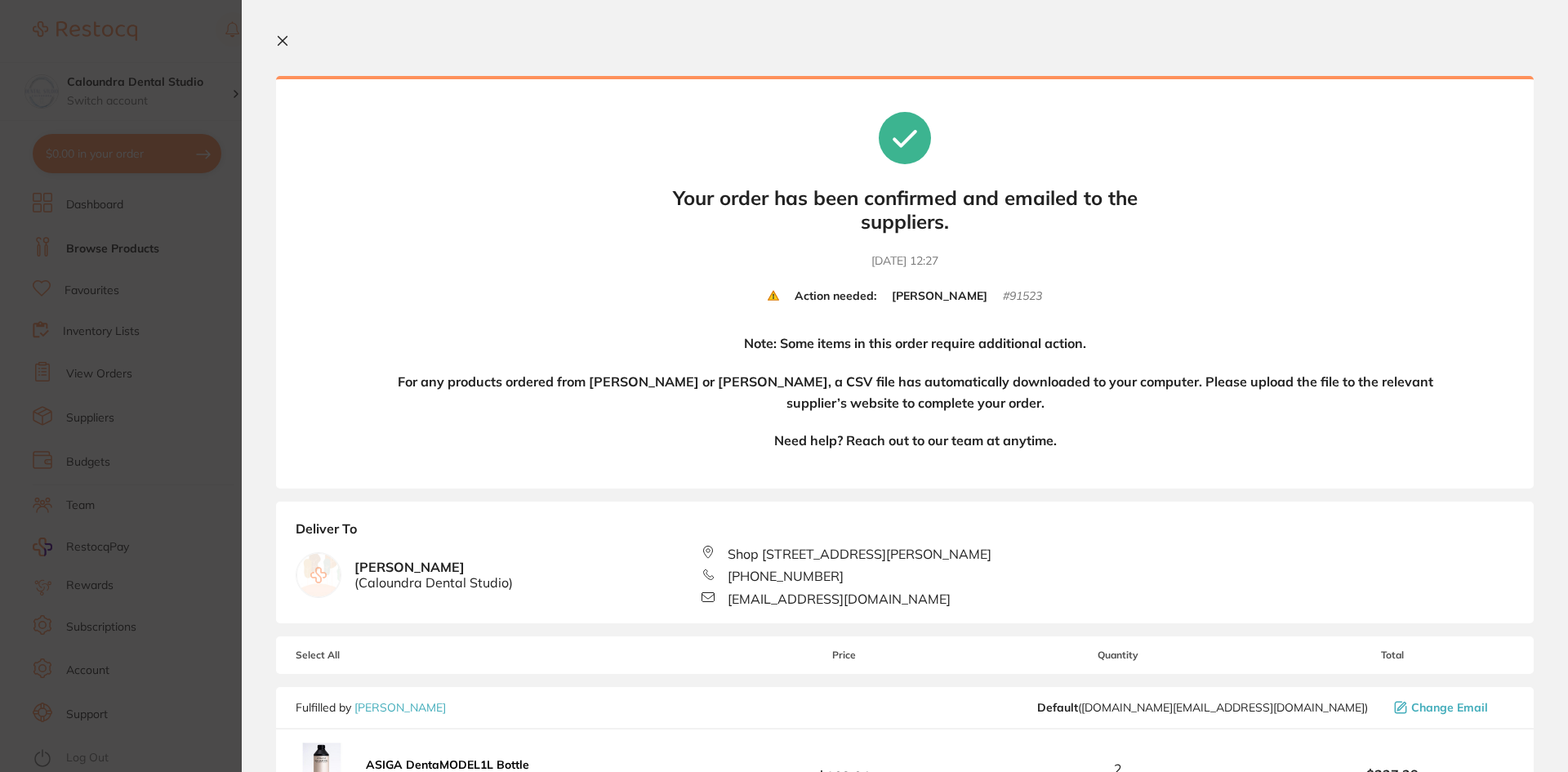
click at [284, 30] on section "Your orders are being processed and we will notify you once we have placed the …" at bounding box center [905, 386] width 1326 height 772
click at [276, 39] on icon at bounding box center [282, 41] width 13 height 13
